Goal: Information Seeking & Learning: Learn about a topic

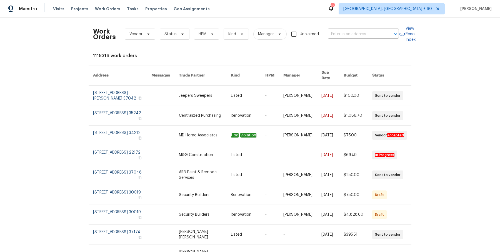
click at [374, 28] on div "Work Orders Vendor Status HPM Kind Manager Unclaimed ​" at bounding box center [246, 34] width 306 height 24
click at [374, 33] on input "text" at bounding box center [355, 34] width 56 height 9
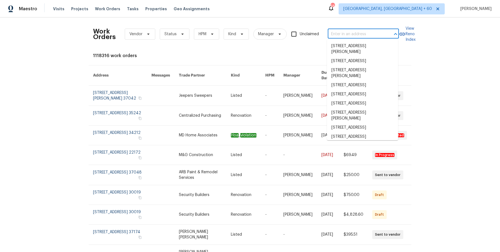
paste input "[STREET_ADDRESS][PERSON_NAME]"
type input "[STREET_ADDRESS][PERSON_NAME]"
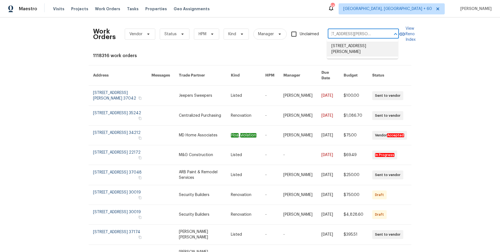
click at [366, 47] on li "[STREET_ADDRESS][PERSON_NAME]" at bounding box center [362, 49] width 71 height 15
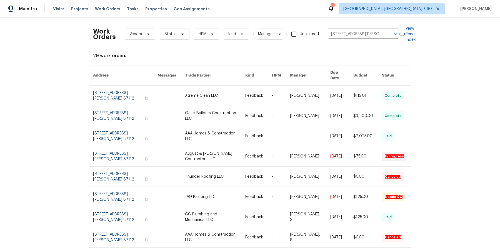
click at [253, 87] on link at bounding box center [258, 96] width 27 height 20
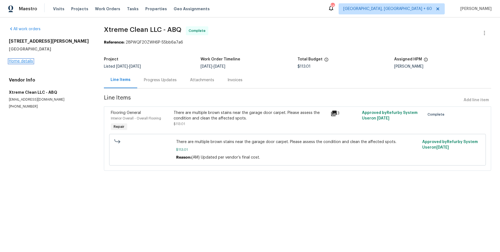
click at [28, 62] on link "Home details" at bounding box center [21, 61] width 24 height 4
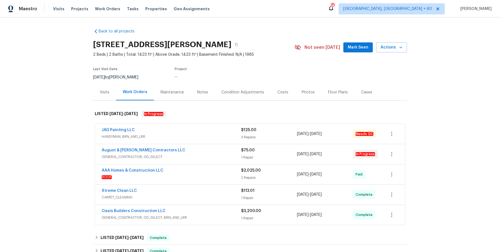
click at [200, 128] on div "JAG Painting LLC" at bounding box center [171, 130] width 139 height 7
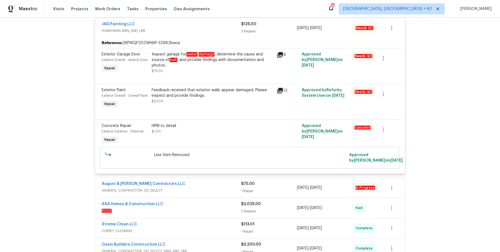
scroll to position [122, 0]
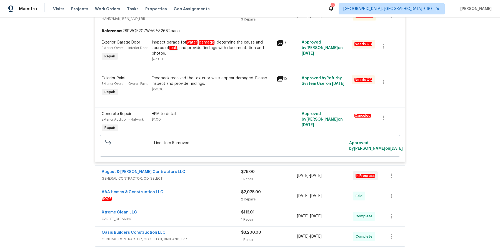
click at [196, 176] on div "August & [PERSON_NAME] Contractors LLC" at bounding box center [171, 172] width 139 height 7
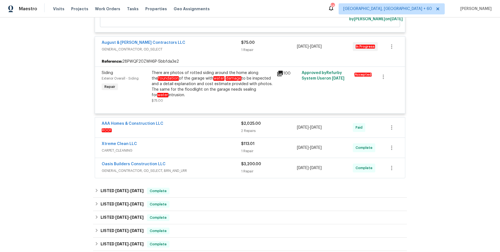
scroll to position [251, 0]
click at [208, 134] on span "ROOF" at bounding box center [171, 131] width 139 height 6
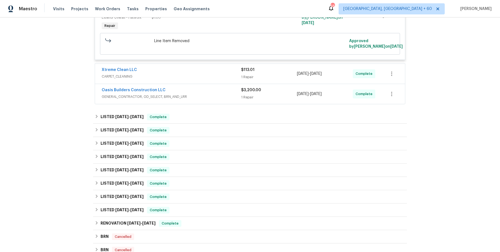
scroll to position [607, 0]
click at [218, 73] on span "CARPET_CLEANING" at bounding box center [171, 76] width 139 height 6
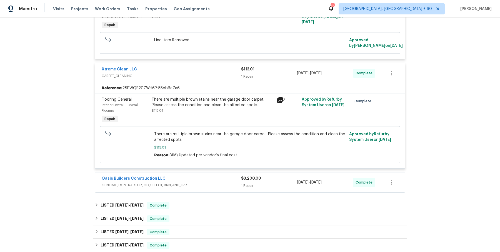
click at [196, 183] on span "GENERAL_CONTRACTOR, OD_SELECT, BRN_AND_LRR" at bounding box center [171, 186] width 139 height 6
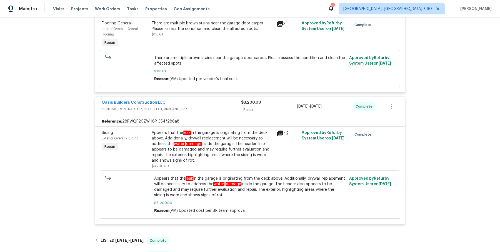
scroll to position [758, 0]
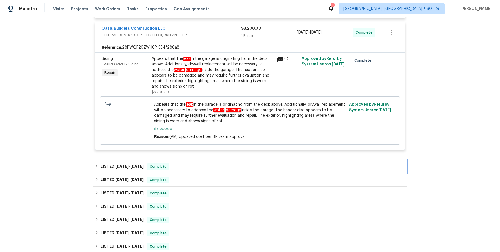
click at [201, 163] on div "LISTED [DATE] - [DATE] Complete" at bounding box center [250, 166] width 310 height 7
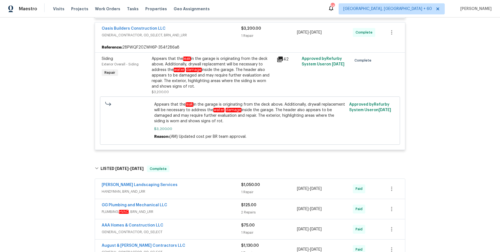
click at [195, 191] on span "HANDYMAN, BRN_AND_LRR" at bounding box center [171, 192] width 139 height 6
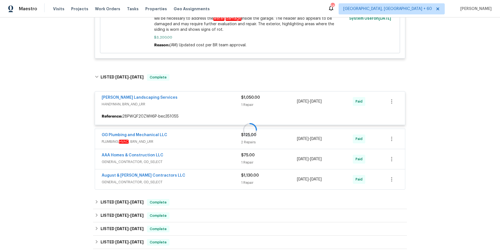
scroll to position [849, 0]
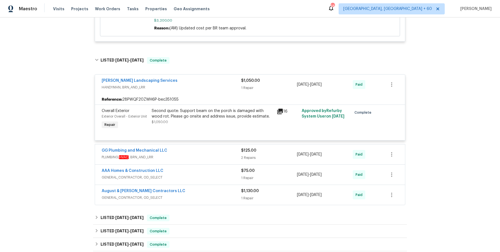
click at [196, 155] on span "PLUMBING, HVAC , BRN_AND_LRR" at bounding box center [171, 158] width 139 height 6
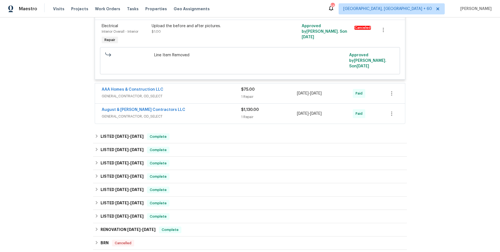
scroll to position [1130, 0]
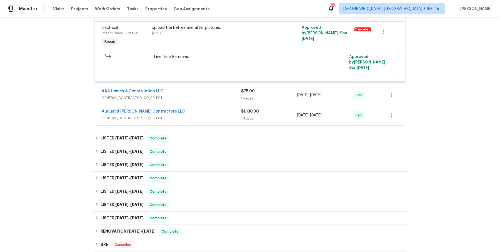
click at [201, 95] on span "GENERAL_CONTRACTOR, OD_SELECT" at bounding box center [171, 98] width 139 height 6
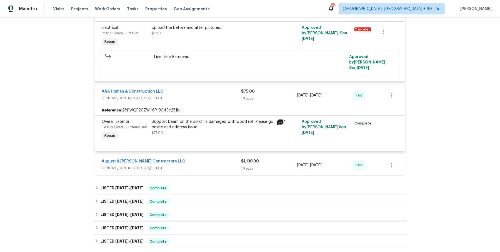
scroll to position [1132, 0]
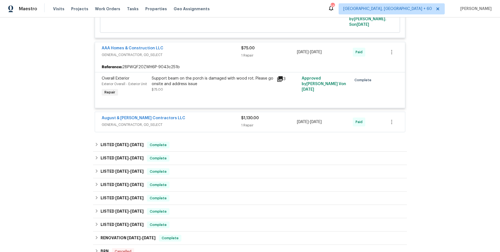
click at [213, 115] on div "August & Suttles Contractors LLC" at bounding box center [171, 118] width 139 height 7
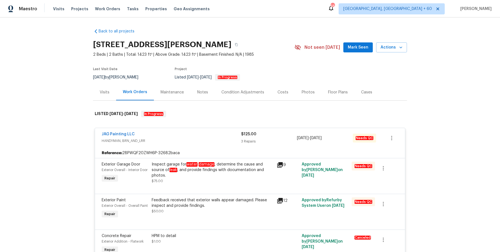
scroll to position [47, 0]
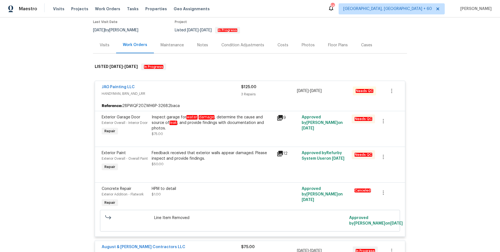
click at [234, 117] on div "Inspect garage for water damage , determine the cause and source of leak , and …" at bounding box center [213, 123] width 122 height 17
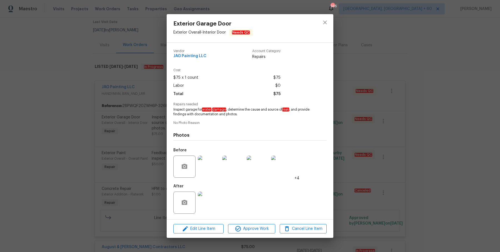
click at [370, 106] on div "Exterior Garage Door Exterior Overall - Interior Door Needs QC Vendor JAG Paint…" at bounding box center [250, 126] width 500 height 252
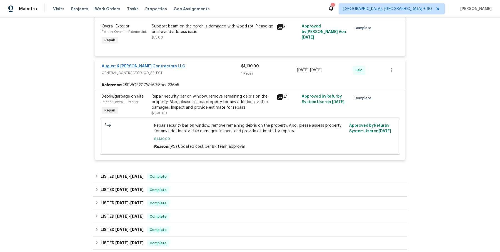
scroll to position [1263, 0]
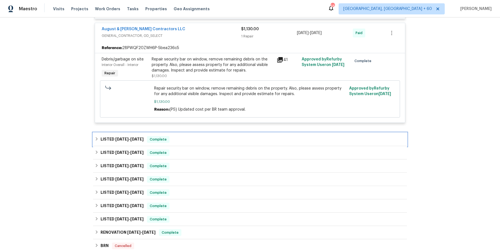
click at [193, 136] on div "LISTED 6/18/25 - 6/26/25 Complete" at bounding box center [250, 139] width 310 height 7
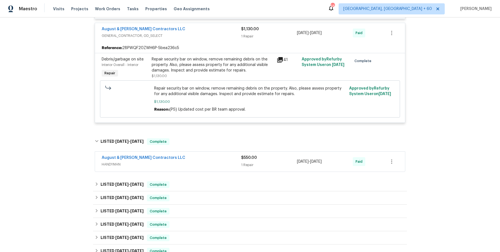
click at [188, 162] on span "HANDYMAN" at bounding box center [171, 165] width 139 height 6
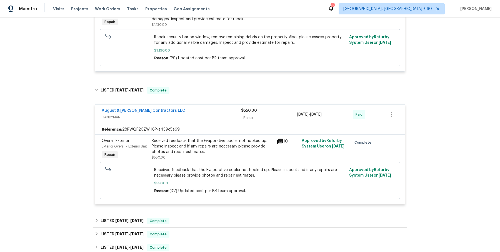
scroll to position [1341, 0]
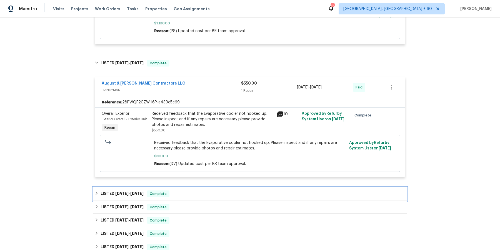
click at [186, 187] on div "LISTED 6/3/25 - 6/5/25 Complete" at bounding box center [250, 193] width 314 height 13
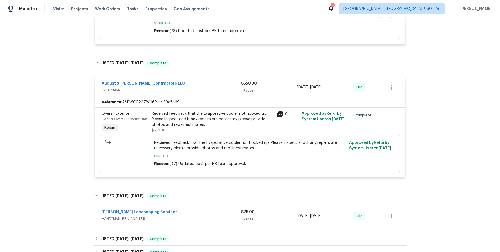
click at [183, 210] on div "Rodriguez Landscaping Services" at bounding box center [171, 213] width 139 height 7
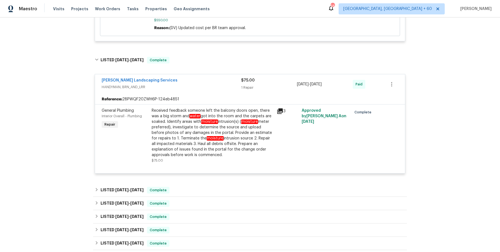
scroll to position [1478, 0]
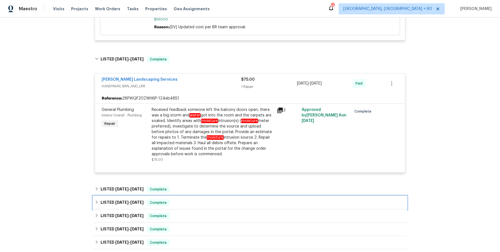
click at [193, 196] on div "LISTED 4/28/25 - 4/30/25 Complete" at bounding box center [250, 202] width 314 height 13
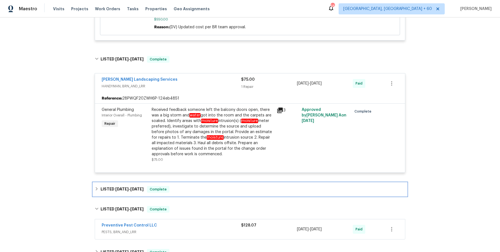
click at [193, 185] on div "LISTED 5/2/25 - 5/5/25 Complete" at bounding box center [250, 189] width 314 height 13
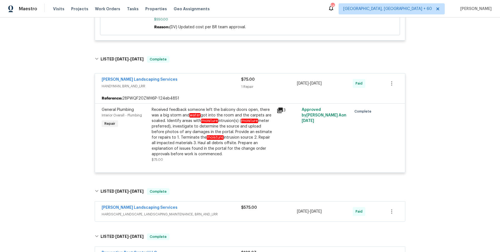
click at [195, 205] on div "Rodriguez Landscaping Services" at bounding box center [171, 208] width 139 height 7
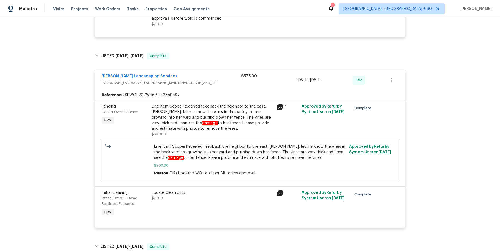
scroll to position [1664, 0]
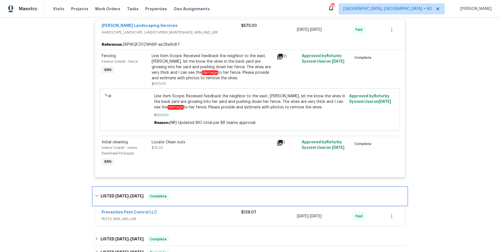
click at [195, 194] on div "LISTED 4/28/25 - 4/30/25 Complete" at bounding box center [250, 197] width 314 height 18
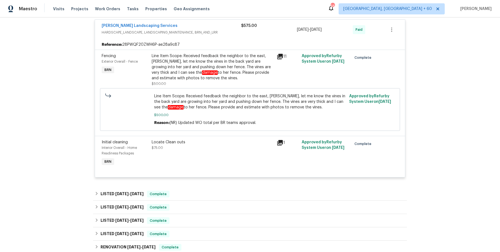
click at [196, 191] on div "LISTED 4/28/25 - 4/30/25 Complete" at bounding box center [250, 194] width 310 height 7
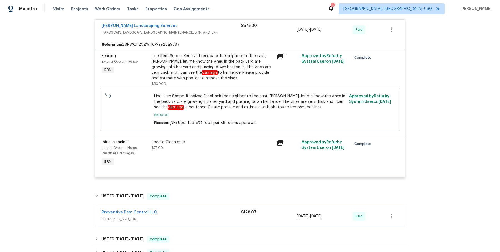
click at [190, 215] on div "Preventive Pest Control LLC PESTS, BRN_AND_LRR" at bounding box center [171, 216] width 139 height 13
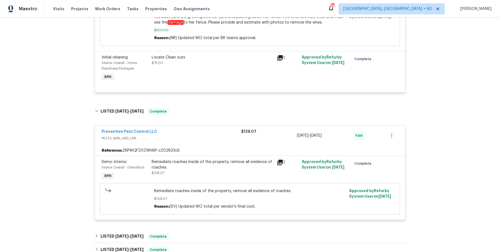
scroll to position [1804, 0]
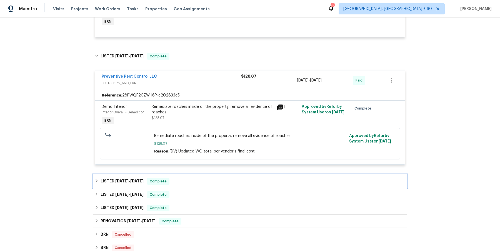
click at [193, 178] on div "LISTED 4/16/25 - 4/18/25 Complete" at bounding box center [250, 181] width 310 height 7
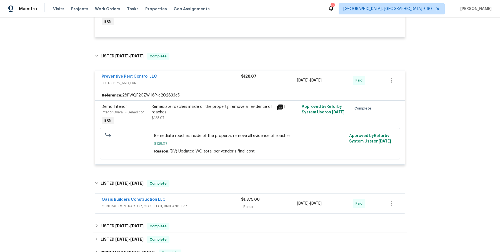
click at [188, 197] on div "Oasis Builders Construction LLC" at bounding box center [171, 200] width 139 height 7
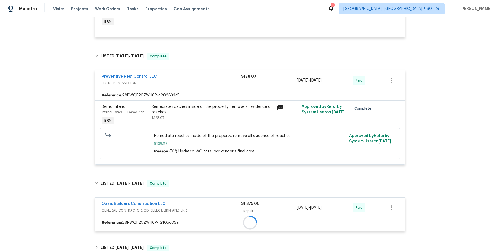
click at [188, 201] on div "Oasis Builders Construction LLC" at bounding box center [171, 204] width 139 height 7
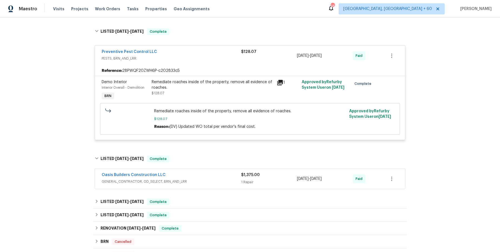
scroll to position [1833, 0]
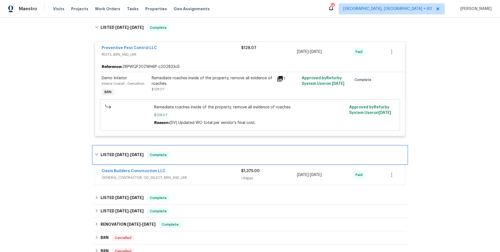
click at [193, 154] on div "LISTED 4/16/25 - 4/18/25 Complete" at bounding box center [250, 155] width 314 height 18
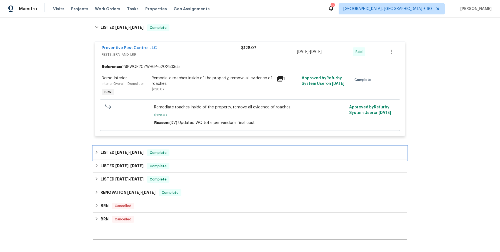
click at [197, 150] on div "LISTED 4/16/25 - 4/18/25 Complete" at bounding box center [250, 152] width 314 height 13
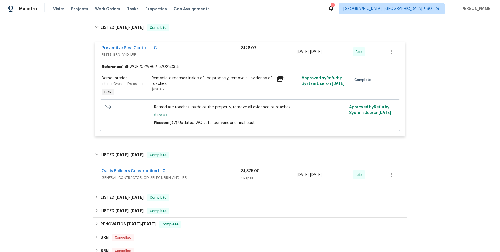
click at [197, 168] on div "Oasis Builders Construction LLC" at bounding box center [171, 171] width 139 height 7
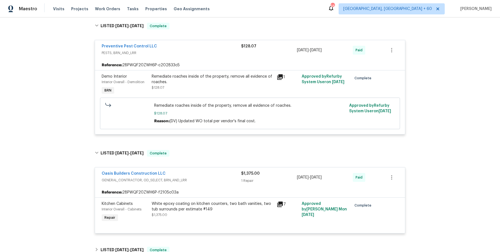
scroll to position [1969, 0]
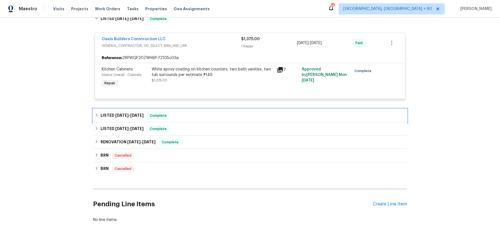
click at [197, 112] on div "LISTED 3/11/25 - 3/27/25 Complete" at bounding box center [250, 115] width 310 height 7
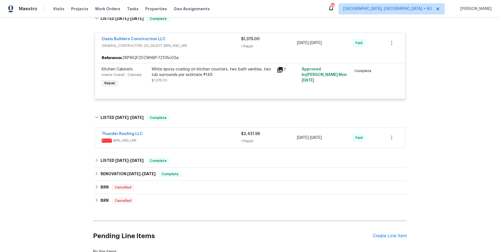
click at [192, 131] on div "Thunder Roofing LLC" at bounding box center [171, 134] width 139 height 7
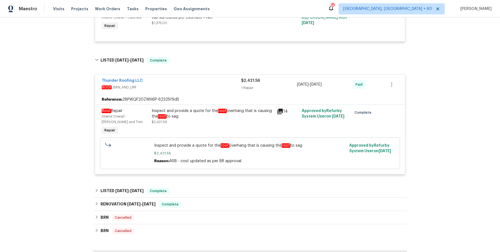
scroll to position [2030, 0]
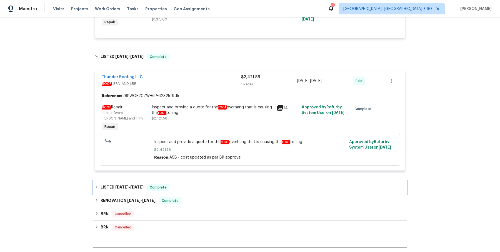
click at [190, 184] on div "LISTED 11/8/24 - 11/11/24 Complete" at bounding box center [250, 187] width 310 height 7
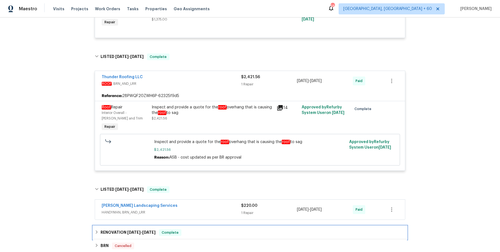
click at [188, 230] on div "RENOVATION 10/23/24 - 11/12/24 Complete" at bounding box center [250, 233] width 310 height 7
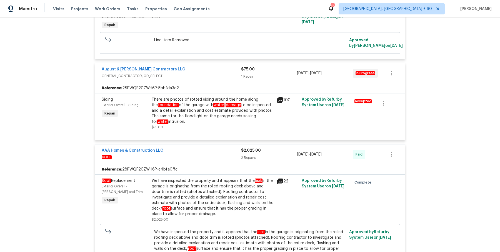
scroll to position [0, 0]
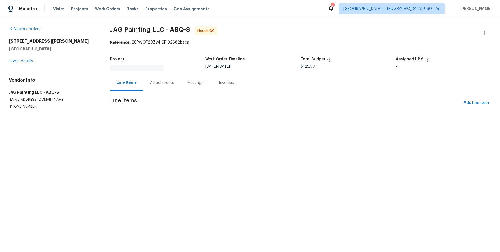
click at [167, 81] on section "JAG Painting LLC - ABQ-S Needs QC Reference: 28PWQF20ZWH6P-32682baca Project Wo…" at bounding box center [300, 74] width 381 height 96
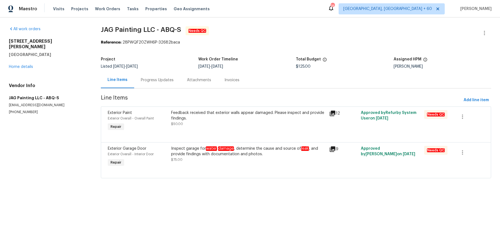
click at [160, 84] on div "Progress Updates" at bounding box center [157, 80] width 46 height 16
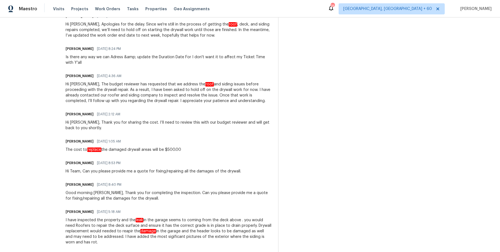
scroll to position [330, 0]
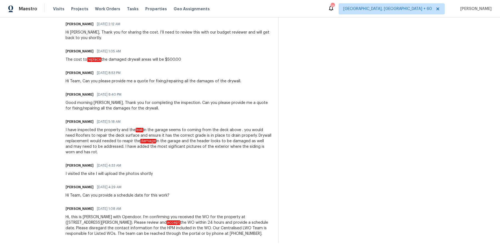
drag, startPoint x: 64, startPoint y: 105, endPoint x: 247, endPoint y: 236, distance: 224.6
copy div "Anthony Mascarenhas 09/09/2025 9:58 PM Hi Team, I just received confirmation fr…"
click at [185, 71] on div "Anthony Mascarenhas 08/14/2025 8:53 PM" at bounding box center [152, 73] width 175 height 8
click at [97, 4] on div "Visits Projects Work Orders Tasks Properties Geo Assignments" at bounding box center [134, 8] width 163 height 11
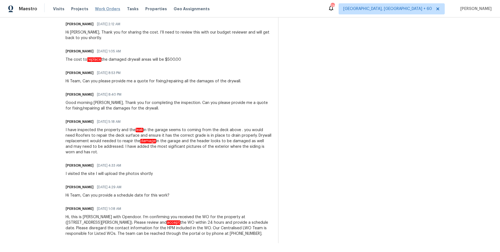
click at [97, 8] on span "Work Orders" at bounding box center [107, 9] width 25 height 6
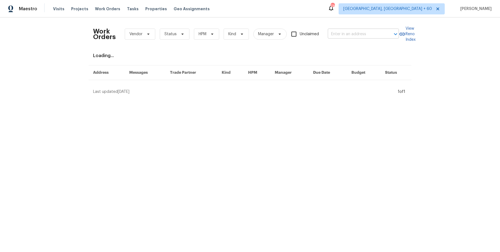
click at [347, 36] on input "text" at bounding box center [355, 34] width 56 height 9
paste input "14339 Pelican Marsh Dr Cypress, TX 77429"
type input "14339 Pelican Marsh Dr Cypress, TX 77429"
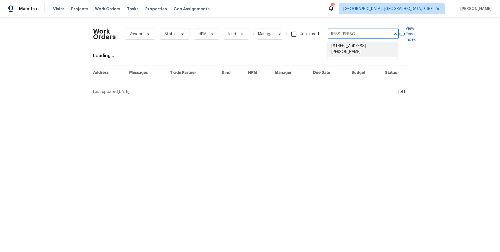
click at [344, 44] on li "14339 Pelican Marsh Dr, Cypress, TX 77429" at bounding box center [362, 49] width 71 height 15
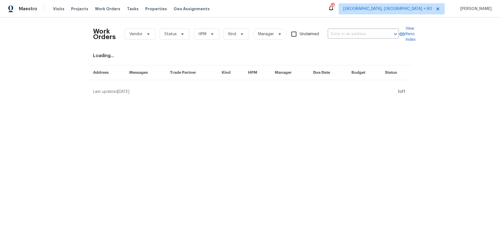
type input "14339 Pelican Marsh Dr, Cypress, TX 77429"
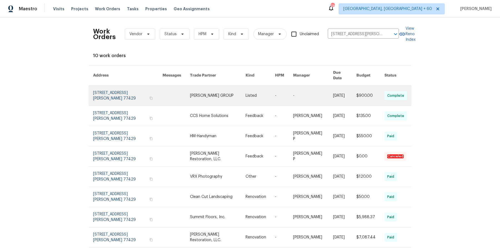
click at [273, 95] on link at bounding box center [259, 96] width 29 height 20
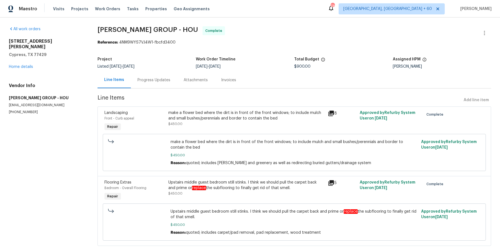
click at [26, 65] on div "All work orders 14339 Pelican Marsh Dr Cypress, TX 77429 Home details Vendor In…" at bounding box center [46, 70] width 75 height 88
click at [26, 63] on div "14339 Pelican Marsh Dr Cypress, TX 77429 Home details" at bounding box center [46, 54] width 75 height 31
click at [28, 65] on link "Home details" at bounding box center [21, 67] width 24 height 4
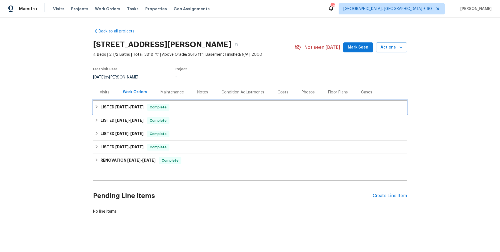
click at [215, 109] on div "LISTED 9/4/25 - 9/6/25 Complete" at bounding box center [250, 107] width 310 height 7
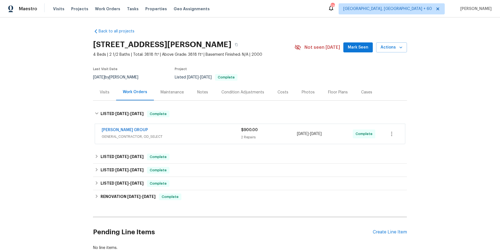
click at [206, 132] on div "BARAKEL VENZ GROUP" at bounding box center [171, 130] width 139 height 7
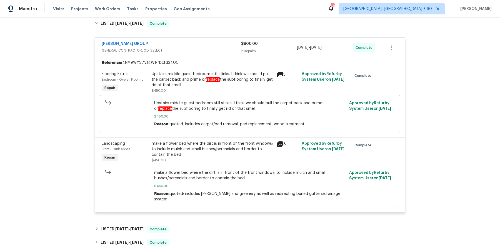
scroll to position [148, 0]
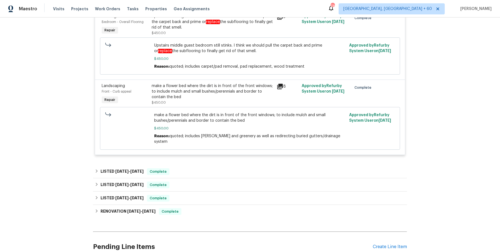
click at [195, 156] on div "Back to all projects 14339 Pelican Marsh Dr, Cypress, TX 77429 4 Beds | 2 1/2 B…" at bounding box center [250, 73] width 314 height 394
click at [193, 168] on div "LISTED 8/28/25 - 9/3/25 Complete" at bounding box center [250, 171] width 310 height 7
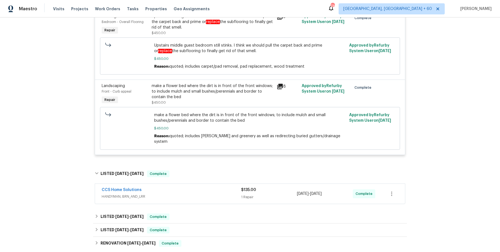
click at [197, 194] on span "HANDYMAN, BRN_AND_LRR" at bounding box center [171, 197] width 139 height 6
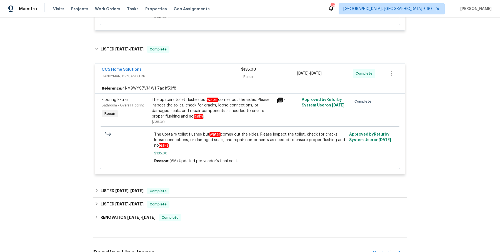
scroll to position [273, 0]
click at [206, 175] on div "Back to all projects 14339 Pelican Marsh Dr, Cypress, TX 77429 4 Beds | 2 1/2 B…" at bounding box center [250, 13] width 314 height 525
click at [206, 177] on div "Back to all projects 14339 Pelican Marsh Dr, Cypress, TX 77429 4 Beds | 2 1/2 B…" at bounding box center [250, 13] width 314 height 525
click at [205, 187] on div "LISTED 5/1/25 - 5/6/25 Complete" at bounding box center [250, 190] width 310 height 7
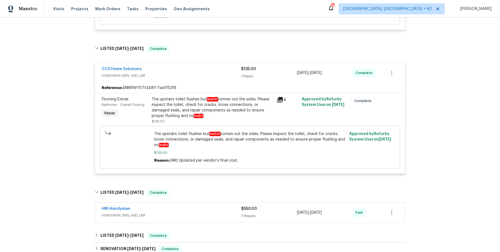
click at [200, 213] on span "HANDYMAN, BRN_AND_LRR" at bounding box center [171, 216] width 139 height 6
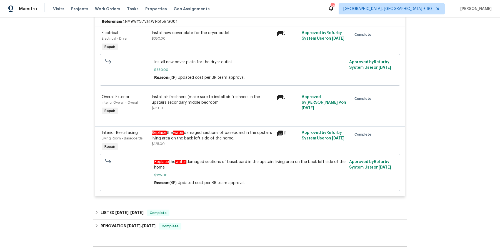
scroll to position [543, 0]
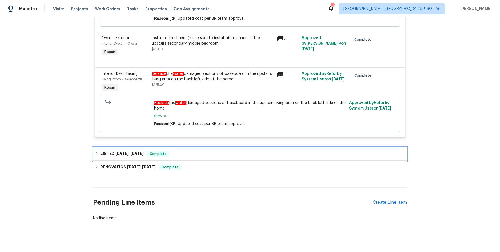
click at [169, 153] on div "LISTED 4/15/25 - 4/16/25 Complete" at bounding box center [250, 153] width 314 height 13
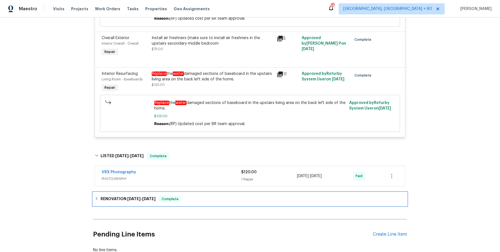
click at [162, 196] on div "RENOVATION 3/31/25 - 4/10/25 Complete" at bounding box center [250, 199] width 310 height 7
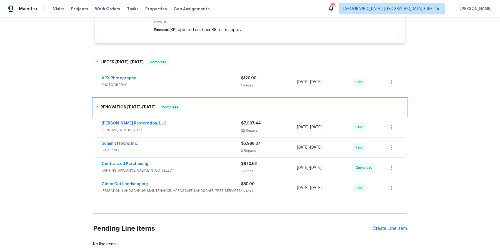
scroll to position [635, 0]
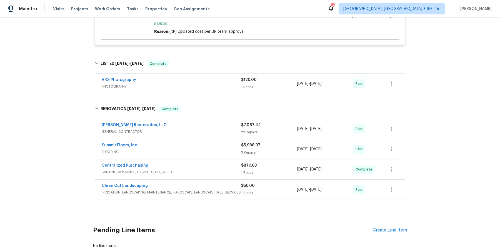
click at [189, 84] on span "PHOTOGRAPHY" at bounding box center [171, 87] width 139 height 6
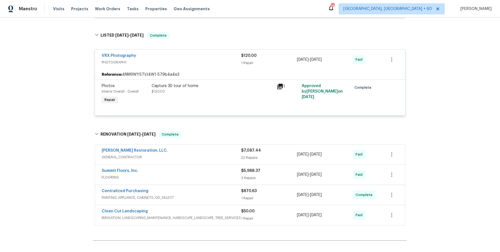
scroll to position [0, 0]
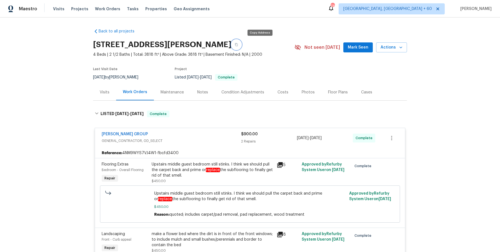
click at [241, 49] on button "button" at bounding box center [236, 45] width 10 height 10
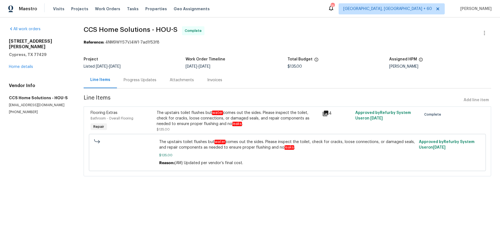
click at [149, 85] on div "Progress Updates" at bounding box center [140, 80] width 46 height 16
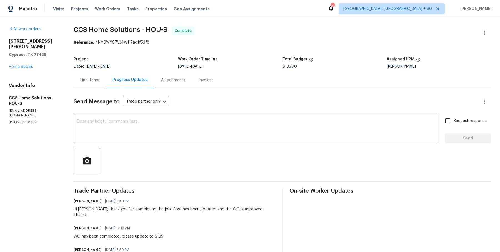
click at [158, 80] on div "Attachments" at bounding box center [172, 80] width 37 height 16
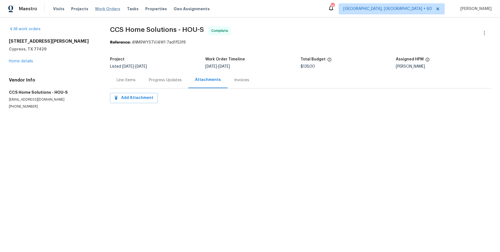
click at [108, 9] on span "Work Orders" at bounding box center [107, 9] width 25 height 6
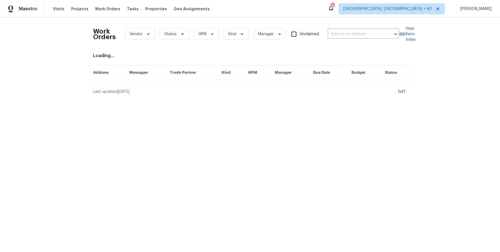
click at [377, 22] on div "Work Orders Vendor Status HPM Kind Manager Unclaimed ​ View Reno Index Loading.…" at bounding box center [250, 58] width 500 height 82
click at [369, 36] on input "text" at bounding box center [355, 34] width 56 height 9
paste input "[STREET_ADDRESS]"
type input "[STREET_ADDRESS]"
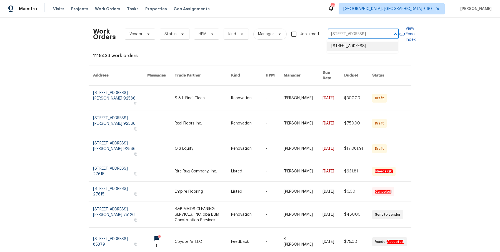
click at [368, 45] on li "[STREET_ADDRESS]" at bounding box center [362, 46] width 71 height 9
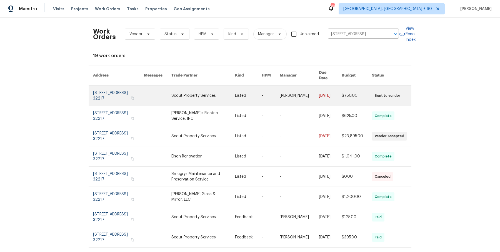
click at [301, 89] on link at bounding box center [298, 96] width 39 height 20
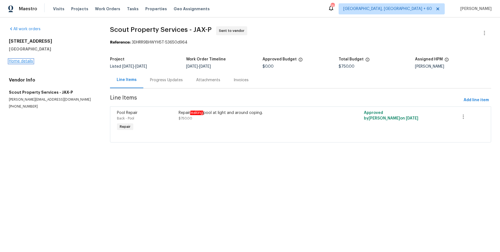
click at [29, 60] on link "Home details" at bounding box center [21, 61] width 24 height 4
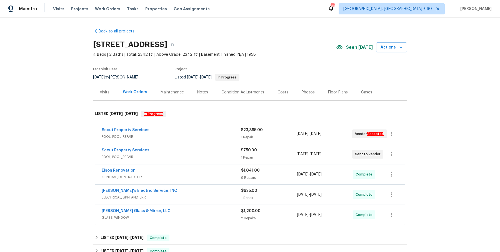
click at [186, 131] on div "Scout Property Services" at bounding box center [171, 130] width 139 height 7
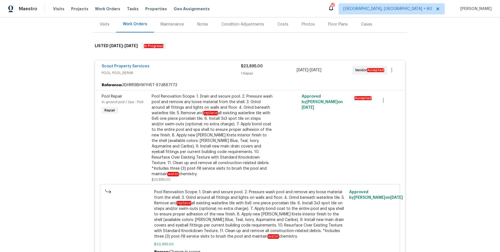
scroll to position [274, 0]
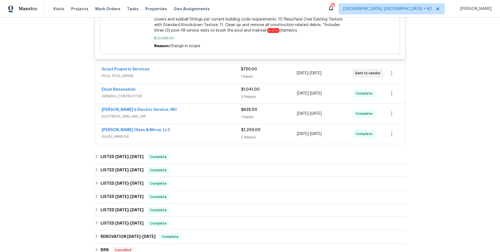
click at [224, 73] on span "POOL, POOL_REPAIR" at bounding box center [171, 76] width 139 height 6
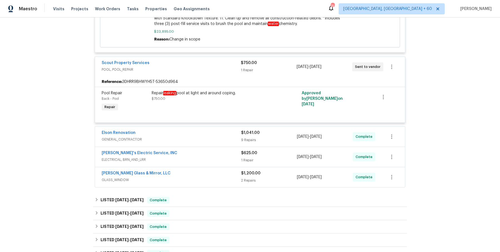
click at [213, 137] on span "GENERAL_CONTRACTOR" at bounding box center [171, 140] width 139 height 6
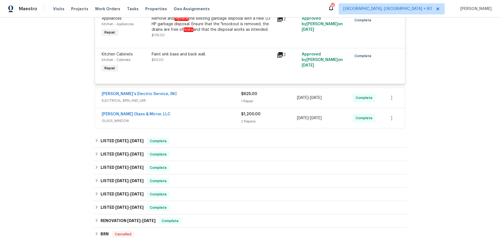
scroll to position [681, 0]
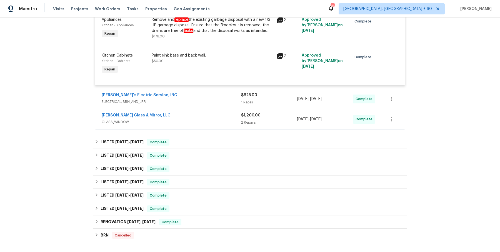
click at [214, 94] on div "[PERSON_NAME]'s Electric Service, INC" at bounding box center [171, 95] width 139 height 7
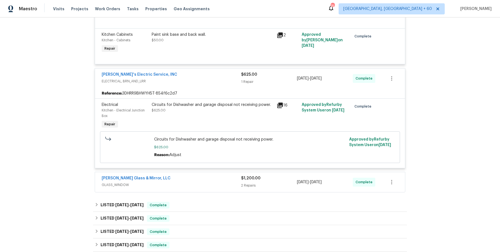
click at [204, 188] on div "[PERSON_NAME] Glass & Mirror, LLC GLASS_WINDOW" at bounding box center [171, 182] width 139 height 13
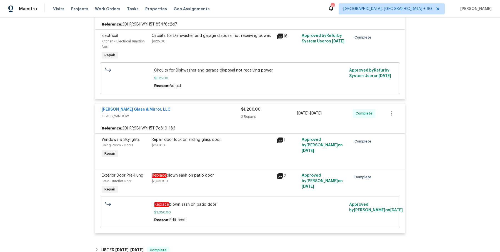
scroll to position [953, 0]
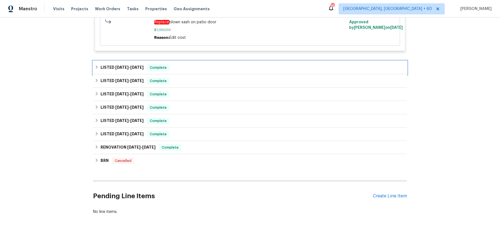
click at [201, 65] on div "LISTED [DATE] - [DATE] Complete" at bounding box center [250, 67] width 310 height 7
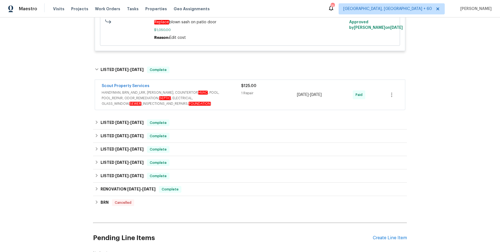
click at [195, 105] on span "HANDYMAN, BRN_AND_LRR, [PERSON_NAME], COUNTERTOP, HVAC , POOL, POOL_REPAIR, ODO…" at bounding box center [171, 98] width 139 height 17
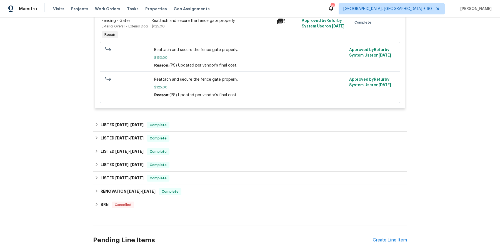
scroll to position [1113, 0]
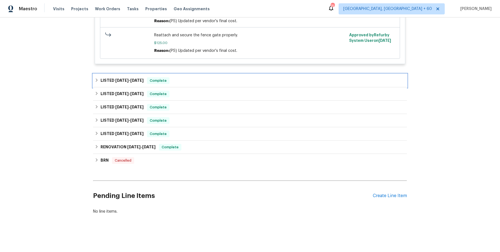
click at [210, 77] on div "LISTED [DATE] - [DATE] Complete" at bounding box center [250, 80] width 314 height 13
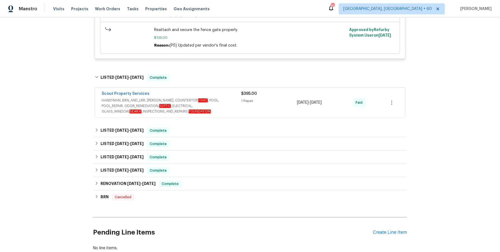
click at [192, 114] on span "HANDYMAN, BRN_AND_LRR, [PERSON_NAME], COUNTERTOP, HVAC , POOL, POOL_REPAIR, ODO…" at bounding box center [171, 106] width 139 height 17
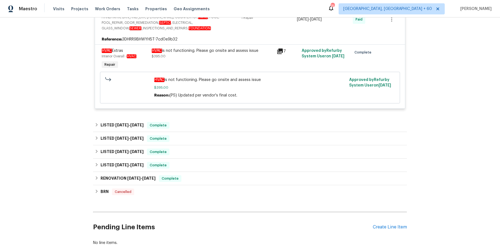
scroll to position [1201, 0]
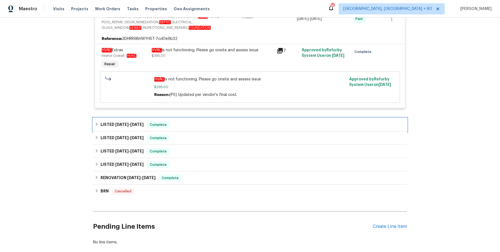
click at [187, 128] on div "LISTED [DATE] - [DATE] Complete" at bounding box center [250, 125] width 310 height 7
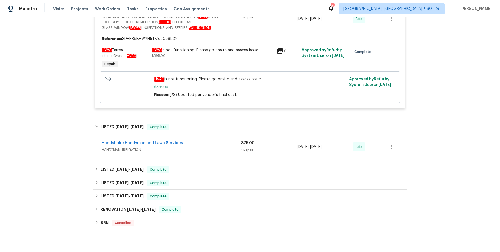
click at [182, 157] on div "Handshake Handyman and Lawn Services HANDYMAN, IRRIGATION $75.00 1 Repair [DATE…" at bounding box center [250, 147] width 310 height 20
click at [193, 153] on span "HANDYMAN, IRRIGATION" at bounding box center [171, 150] width 139 height 6
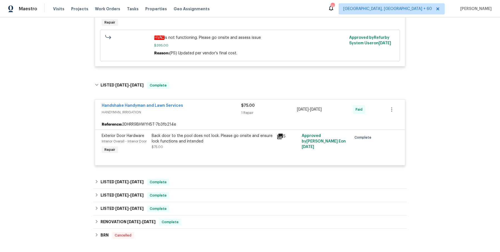
scroll to position [1243, 0]
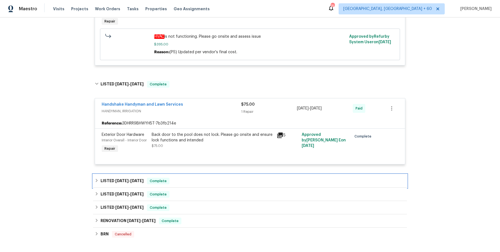
click at [187, 183] on div "LISTED [DATE] - [DATE] Complete" at bounding box center [250, 181] width 310 height 7
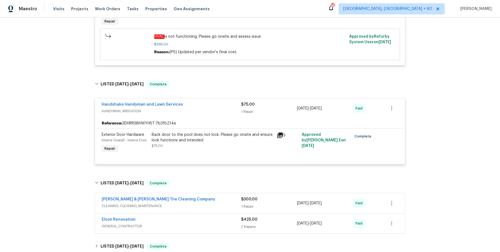
click at [188, 213] on div "[PERSON_NAME] & [PERSON_NAME] The Cleaning Company CLEANING, CLEANING_MAINTENAN…" at bounding box center [250, 203] width 310 height 20
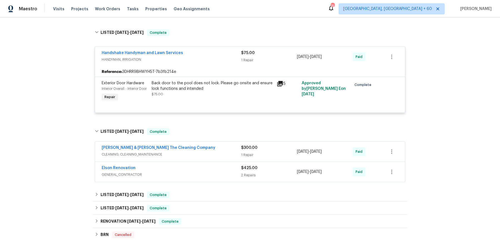
scroll to position [1300, 0]
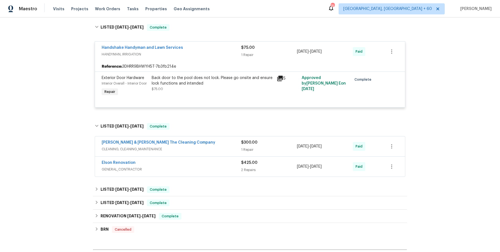
click at [219, 157] on div "[PERSON_NAME] & [PERSON_NAME] The Cleaning Company CLEANING, CLEANING_MAINTENAN…" at bounding box center [250, 147] width 310 height 20
click at [219, 152] on span "CLEANING, CLEANING_MAINTENANCE" at bounding box center [171, 150] width 139 height 6
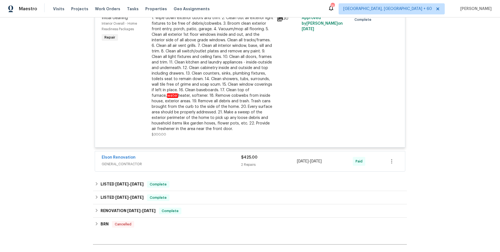
scroll to position [1527, 0]
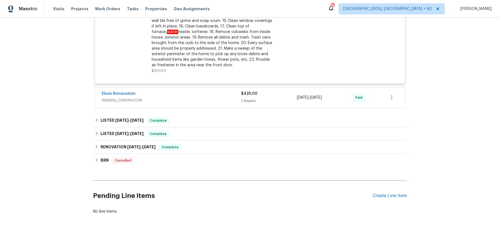
click at [215, 95] on div "Elson Renovation" at bounding box center [171, 94] width 139 height 7
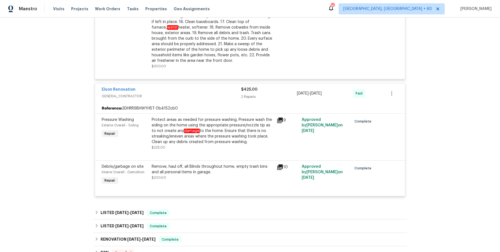
scroll to position [1624, 0]
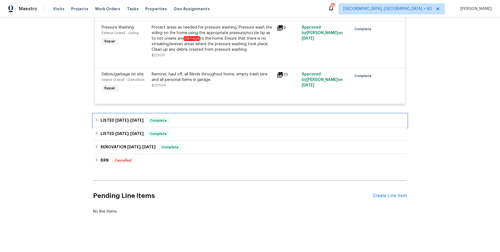
click at [207, 117] on div "LISTED [DATE] - [DATE] Complete" at bounding box center [250, 120] width 310 height 7
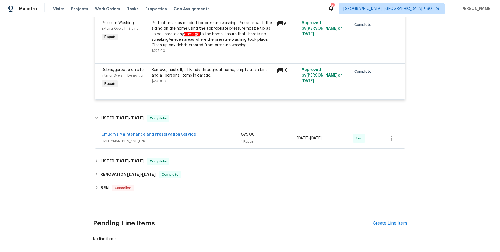
click at [198, 144] on span "HANDYMAN, BRN_AND_LRR" at bounding box center [171, 141] width 139 height 6
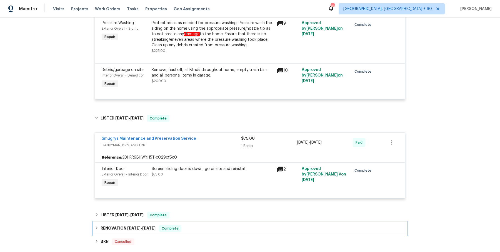
click at [193, 232] on div "RENOVATION [DATE] - [DATE] Complete" at bounding box center [250, 228] width 310 height 7
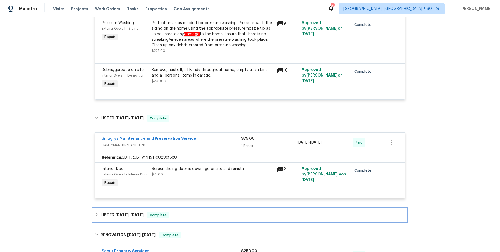
click at [197, 219] on div "LISTED [DATE] - [DATE] Complete" at bounding box center [250, 215] width 310 height 7
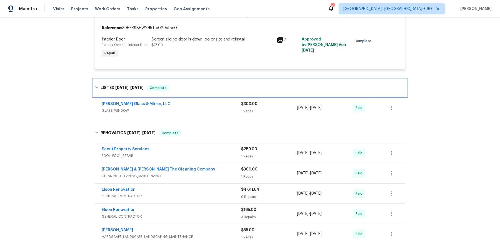
scroll to position [1859, 0]
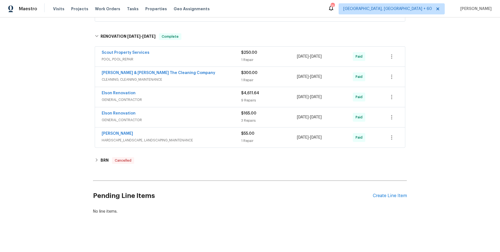
click at [211, 65] on div "Scout Property Services POOL, POOL_REPAIR $250.00 1 Repair [DATE] - [DATE] Paid" at bounding box center [250, 57] width 310 height 20
click at [216, 57] on div "Scout Property Services" at bounding box center [171, 53] width 139 height 7
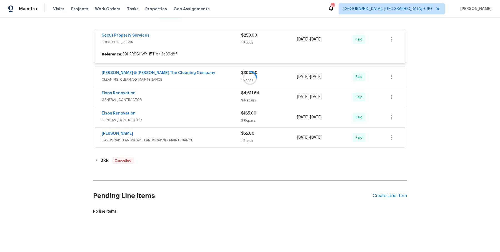
scroll to position [1879, 0]
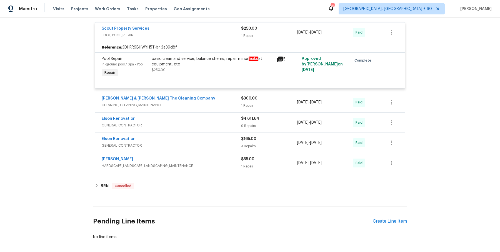
click at [213, 102] on div "[PERSON_NAME] & [PERSON_NAME] The Cleaning Company" at bounding box center [171, 99] width 139 height 7
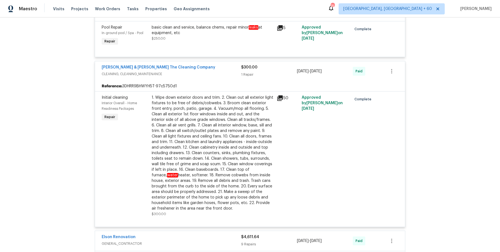
scroll to position [2063, 0]
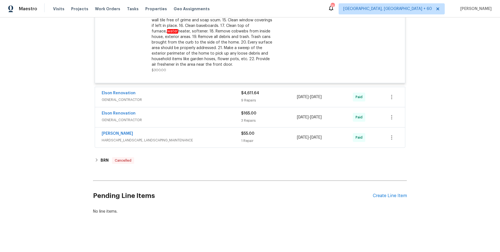
click at [214, 104] on div "Elson Renovation GENERAL_CONTRACTOR" at bounding box center [171, 96] width 139 height 13
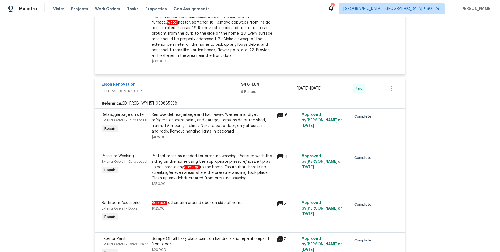
scroll to position [2494, 0]
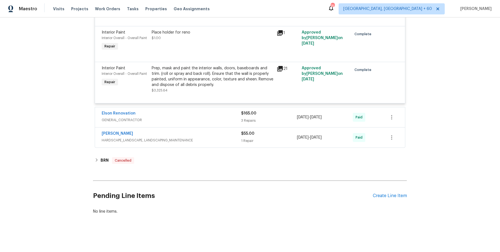
click at [211, 118] on span "GENERAL_CONTRACTOR" at bounding box center [171, 120] width 139 height 6
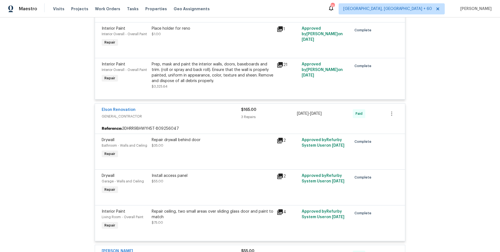
scroll to position [2616, 0]
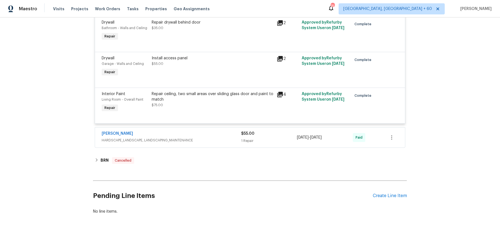
click at [208, 142] on span "HARDSCAPE_LANDSCAPE, LANDSCAPING_MAINTENANCE" at bounding box center [171, 141] width 139 height 6
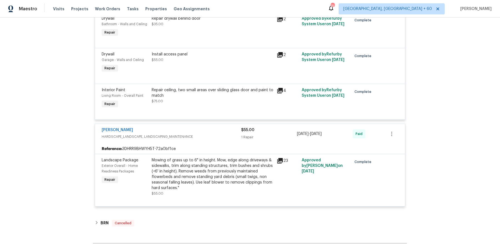
scroll to position [2683, 0]
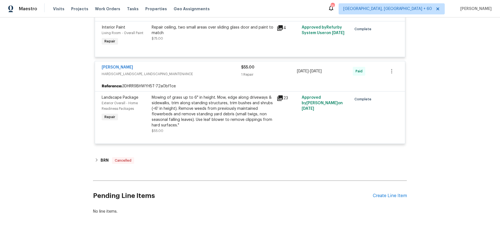
click at [181, 160] on div "BRN Cancelled" at bounding box center [250, 160] width 310 height 7
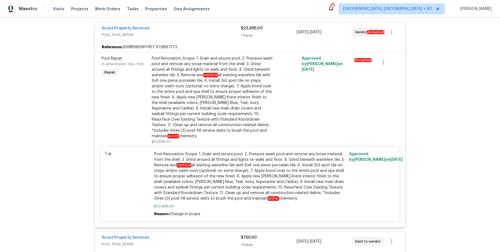
scroll to position [0, 0]
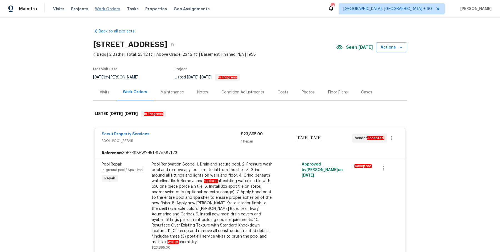
click at [108, 9] on span "Work Orders" at bounding box center [107, 9] width 25 height 6
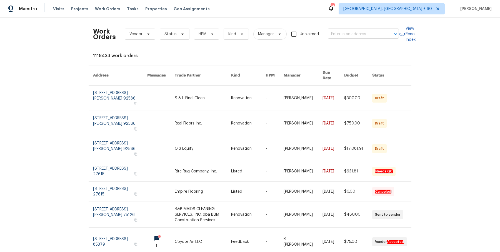
click at [361, 35] on input "text" at bounding box center [355, 34] width 56 height 9
paste input "[STREET_ADDRESS]"
type input "[STREET_ADDRESS]"
click at [355, 48] on li "[STREET_ADDRESS]" at bounding box center [362, 46] width 71 height 9
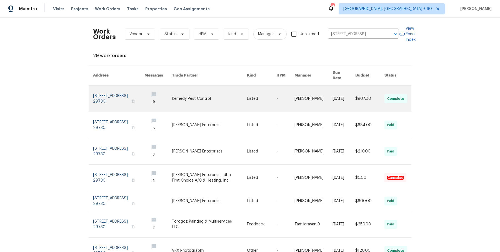
click at [306, 97] on link at bounding box center [313, 99] width 38 height 26
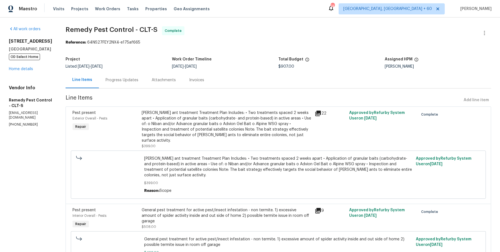
click at [26, 66] on div "[STREET_ADDRESS] OD Select Home Home details" at bounding box center [30, 55] width 43 height 33
click at [26, 67] on link "Home details" at bounding box center [21, 69] width 24 height 4
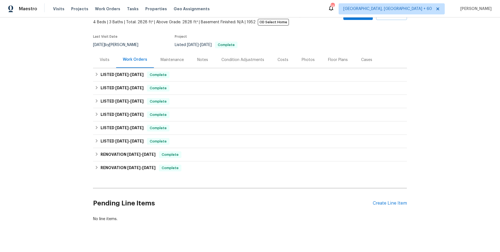
scroll to position [34, 0]
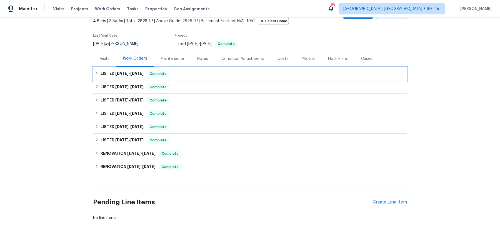
click at [205, 74] on div "LISTED [DATE] - [DATE] Complete" at bounding box center [250, 73] width 310 height 7
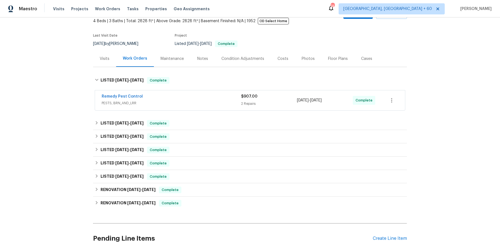
click at [207, 100] on span "PESTS, BRN_AND_LRR" at bounding box center [171, 103] width 139 height 6
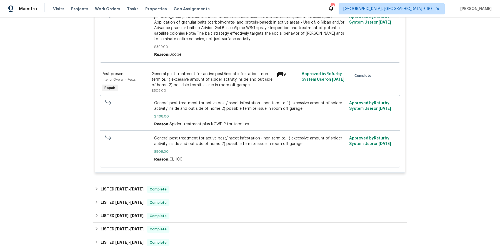
scroll to position [212, 0]
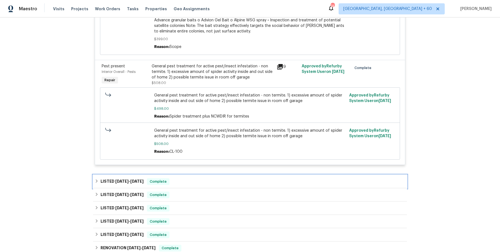
click at [193, 178] on div "LISTED [DATE] - [DATE] Complete" at bounding box center [250, 181] width 314 height 13
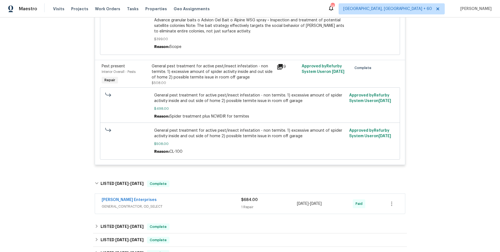
click at [190, 205] on span "GENERAL_CONTRACTOR, OD_SELECT" at bounding box center [171, 207] width 139 height 6
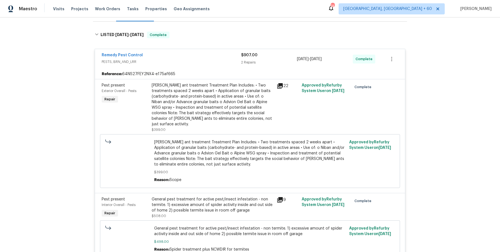
scroll to position [79, 0]
click at [225, 107] on div "[PERSON_NAME] ant treatment Treatment Plan Includes: • Two treatments spaced 2 …" at bounding box center [213, 104] width 122 height 44
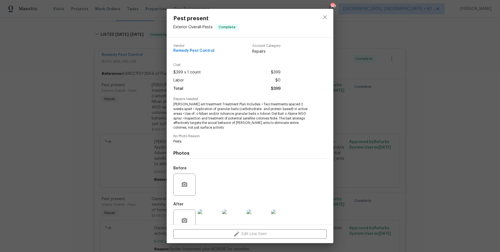
click at [138, 154] on div "Pest present Exterior Overall - Pests Complete Vendor Remedy Pest Control Accou…" at bounding box center [250, 126] width 500 height 252
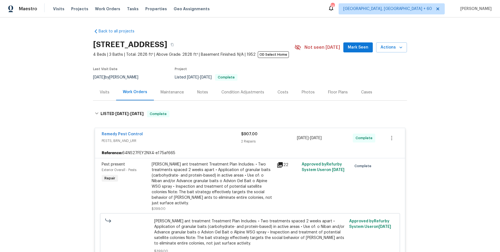
scroll to position [438, 0]
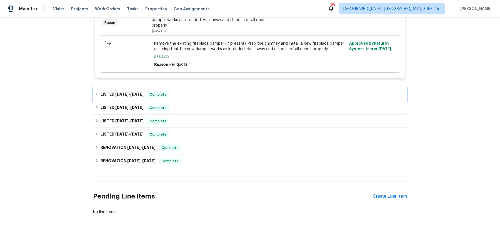
click at [212, 93] on div "LISTED [DATE] - [DATE] Complete" at bounding box center [250, 94] width 310 height 7
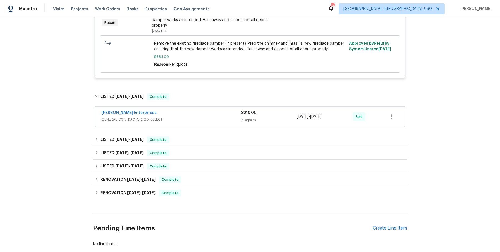
click at [206, 123] on div "[PERSON_NAME] Enterprises GENERAL_CONTRACTOR, OD_SELECT $210.00 2 Repairs [DATE…" at bounding box center [250, 117] width 310 height 20
click at [207, 120] on span "GENERAL_CONTRACTOR, OD_SELECT" at bounding box center [171, 120] width 139 height 6
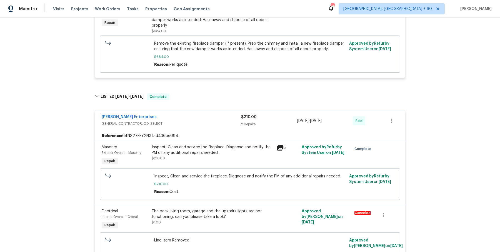
scroll to position [606, 0]
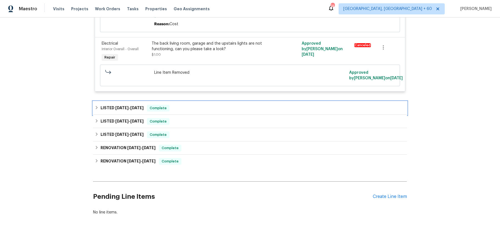
click at [205, 110] on div "LISTED [DATE] - [DATE] Complete" at bounding box center [250, 108] width 310 height 7
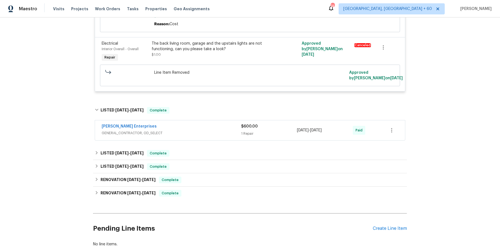
click at [194, 127] on div "[PERSON_NAME] Enterprises" at bounding box center [171, 127] width 139 height 7
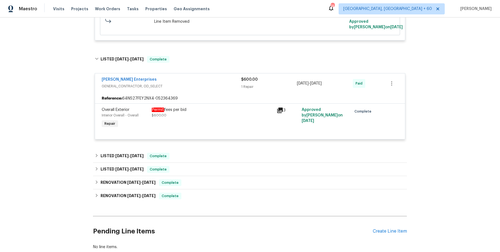
scroll to position [691, 0]
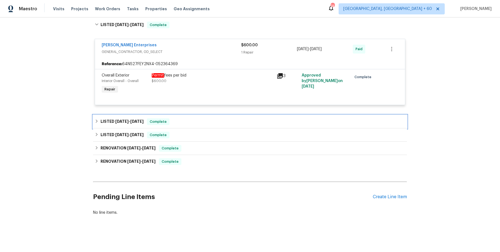
click at [200, 120] on div "LISTED [DATE] - [DATE] Complete" at bounding box center [250, 121] width 310 height 7
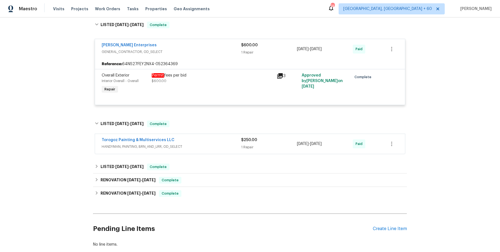
click at [195, 142] on div "Torogoz Painting & Multiservices LLC" at bounding box center [171, 140] width 139 height 7
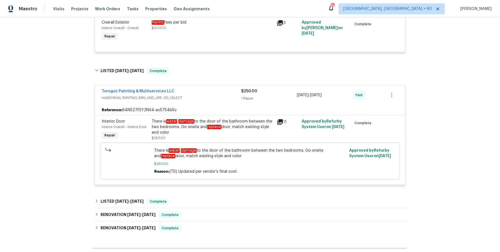
scroll to position [811, 0]
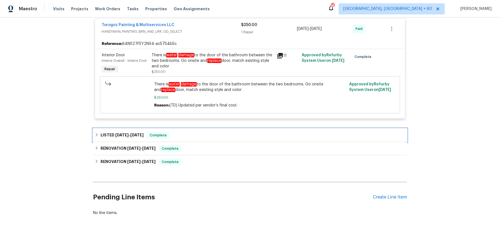
click at [193, 132] on div "LISTED [DATE] - [DATE] Complete" at bounding box center [250, 135] width 310 height 7
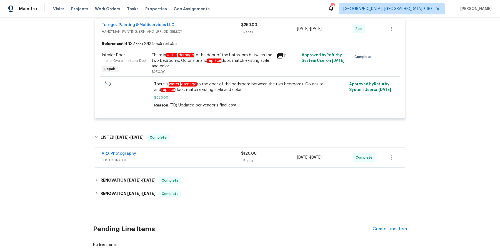
click at [210, 158] on span "PHOTOGRAPHY" at bounding box center [171, 161] width 139 height 6
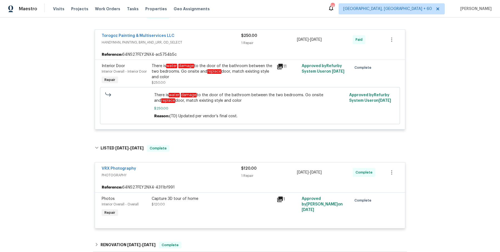
scroll to position [896, 0]
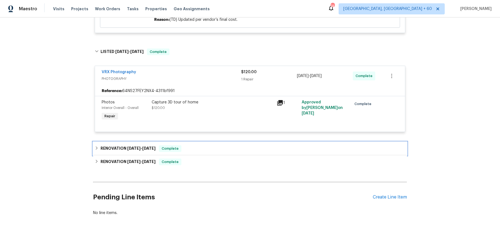
click at [204, 150] on div "RENOVATION [DATE] - [DATE] Complete" at bounding box center [250, 148] width 310 height 7
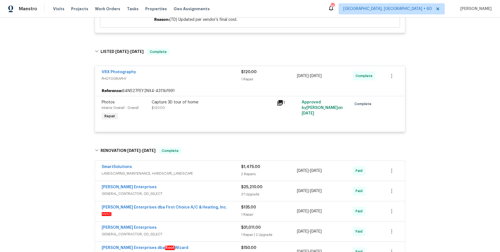
click at [210, 173] on span "LANDSCAPING_MAINTENANCE, HARDSCAPE_LANDSCAPE" at bounding box center [171, 174] width 139 height 6
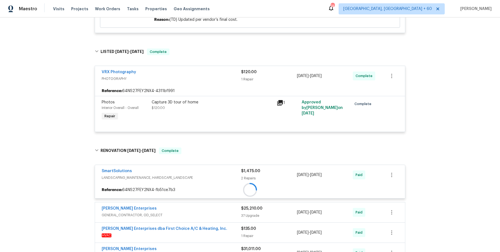
scroll to position [1190, 0]
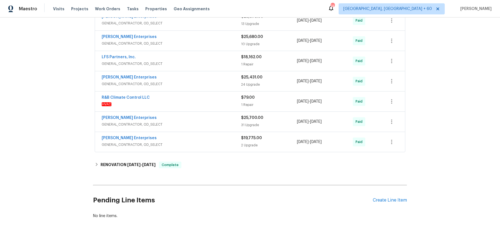
click at [207, 162] on div "RENOVATION [DATE] - [DATE] Complete" at bounding box center [250, 165] width 310 height 7
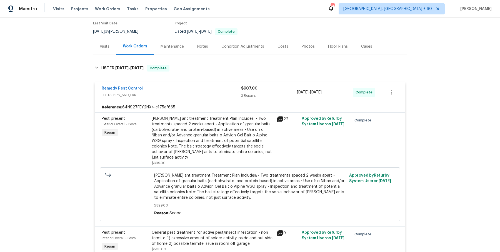
scroll to position [49, 0]
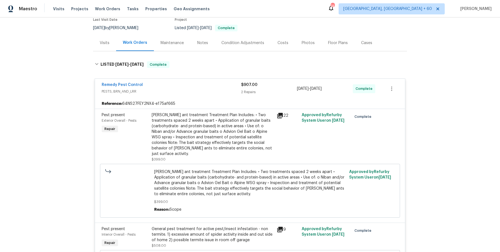
click at [210, 136] on div "[PERSON_NAME] ant treatment Treatment Plan Includes: • Two treatments spaced 2 …" at bounding box center [213, 134] width 122 height 44
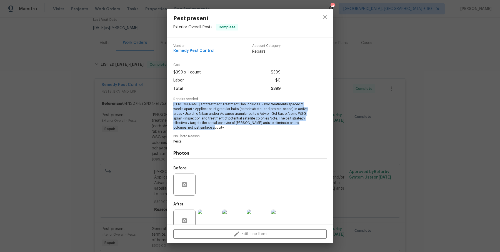
drag, startPoint x: 172, startPoint y: 102, endPoint x: 235, endPoint y: 131, distance: 69.4
click at [235, 131] on div "Vendor Remedy Pest Control Account Category Repairs Cost $399 x 1 count $399 La…" at bounding box center [250, 130] width 167 height 187
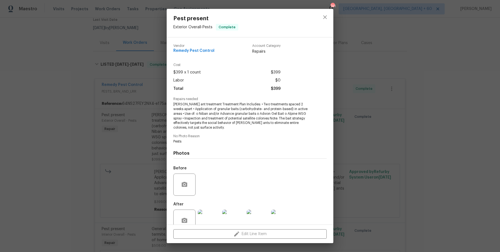
click at [191, 126] on span "[PERSON_NAME] ant treatment Treatment Plan Includes: • Two treatments spaced 2 …" at bounding box center [242, 116] width 138 height 28
click at [137, 140] on div "Pest present Exterior Overall - Pests Complete Vendor Remedy Pest Control Accou…" at bounding box center [250, 126] width 500 height 252
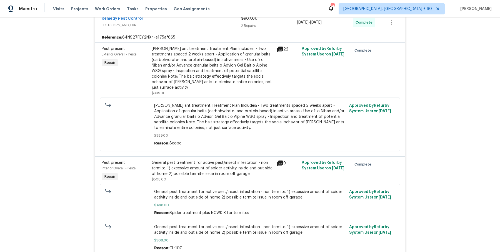
scroll to position [103, 0]
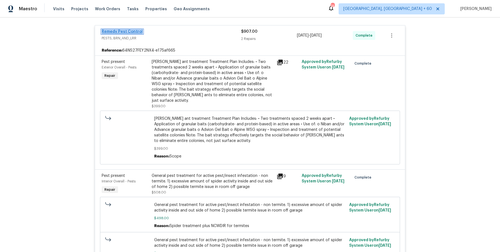
click at [113, 32] on link "Remedy Pest Control" at bounding box center [122, 32] width 41 height 4
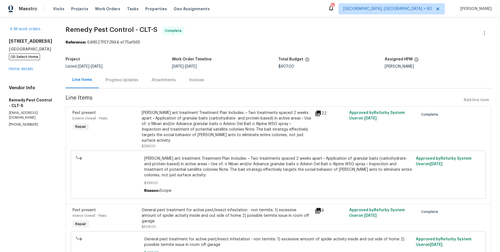
click at [121, 85] on div "Progress Updates" at bounding box center [122, 80] width 46 height 16
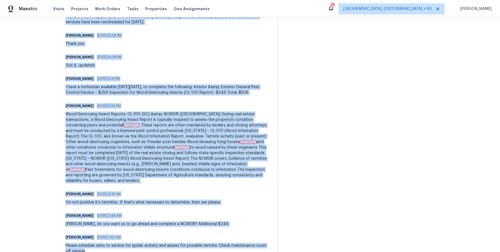
scroll to position [532, 0]
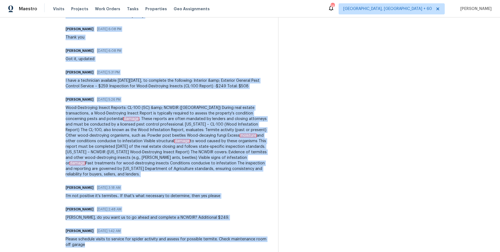
drag, startPoint x: 58, startPoint y: 74, endPoint x: 216, endPoint y: 239, distance: 227.5
copy div "Lorem Ipsum 66/72/1077 51:95 DO Sitamet, conse adi elit sedd Eiusmod 98/37/3276…"
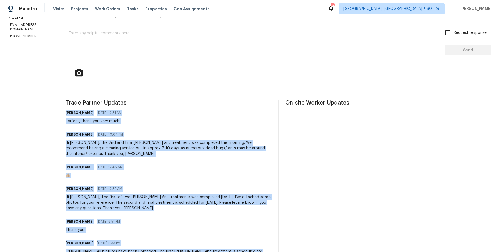
scroll to position [0, 0]
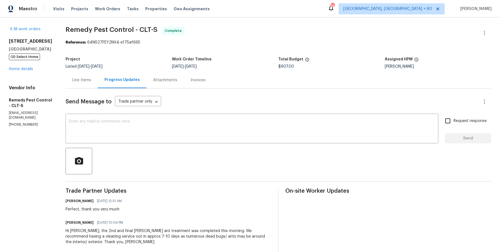
click at [72, 82] on div "Line Items" at bounding box center [81, 80] width 19 height 6
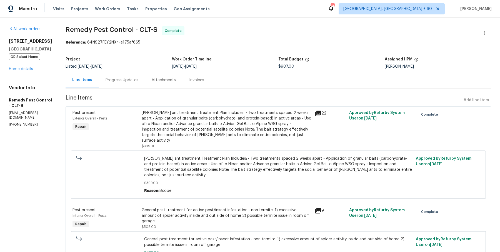
scroll to position [60, 0]
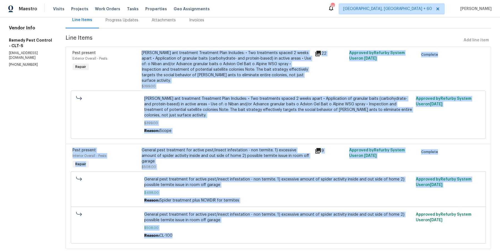
drag, startPoint x: 137, startPoint y: 49, endPoint x: 248, endPoint y: 222, distance: 205.1
click at [248, 222] on div "Pest present Exterior Overall - Pests Repair [PERSON_NAME] ant treatment Treatm…" at bounding box center [277, 148] width 425 height 203
click at [222, 96] on span "[PERSON_NAME] ant treatment Treatment Plan Includes: • Two treatments spaced 2 …" at bounding box center [278, 107] width 268 height 22
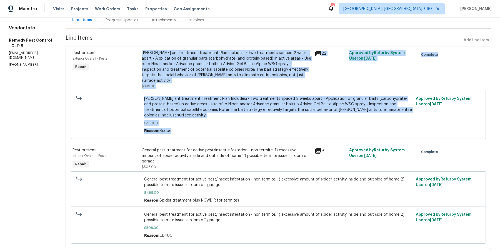
drag, startPoint x: 139, startPoint y: 49, endPoint x: 229, endPoint y: 118, distance: 113.8
click at [229, 118] on div "Pest present Exterior Overall - Pests Repair [PERSON_NAME] ant treatment Treatm…" at bounding box center [277, 95] width 425 height 97
copy div "[PERSON_NAME] ant treatment Treatment Plan Includes: • Two treatments spaced 2 …"
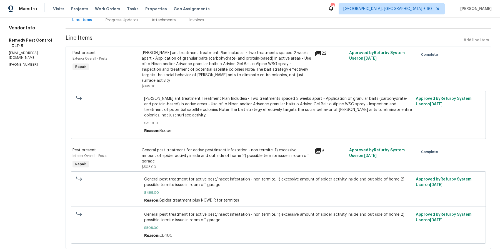
click at [172, 170] on div "General pest treatment for active pest/insect infestation - non termite. 1) exc…" at bounding box center [277, 208] width 411 height 76
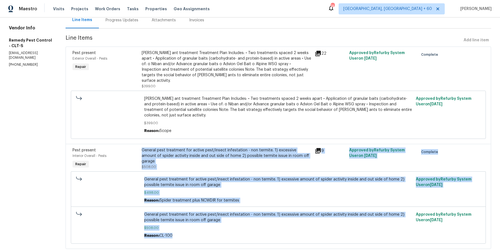
drag, startPoint x: 136, startPoint y: 136, endPoint x: 238, endPoint y: 231, distance: 139.0
click at [238, 231] on div "Pest present Interior Overall - Pests Repair General pest treatment for active …" at bounding box center [277, 196] width 425 height 105
copy div "General pest treatment for active pest/insect infestation - non termite. 1) exc…"
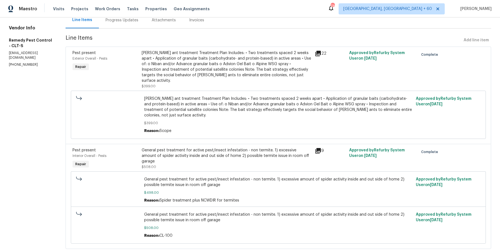
click at [188, 97] on span "[PERSON_NAME] ant treatment Treatment Plan Includes: • Two treatments spaced 2 …" at bounding box center [278, 107] width 268 height 22
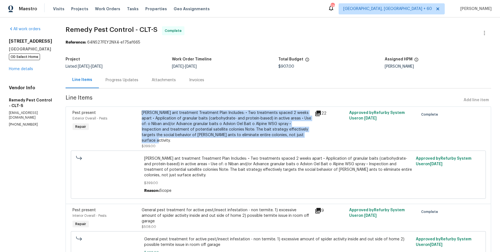
drag, startPoint x: 137, startPoint y: 114, endPoint x: 298, endPoint y: 134, distance: 161.9
click at [298, 134] on div "[PERSON_NAME] ant treatment Treatment Plan Includes: • Two treatments spaced 2 …" at bounding box center [227, 126] width 170 height 33
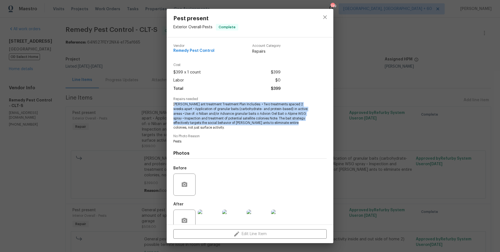
drag, startPoint x: 175, startPoint y: 104, endPoint x: 300, endPoint y: 125, distance: 127.2
click at [300, 125] on span "[PERSON_NAME] ant treatment Treatment Plan Includes: • Two treatments spaced 2 …" at bounding box center [242, 116] width 138 height 28
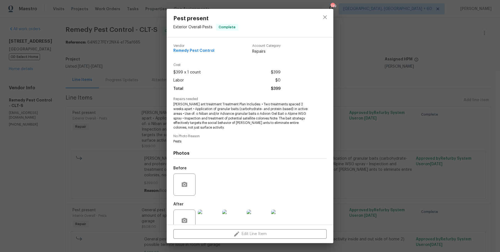
click at [193, 107] on span "[PERSON_NAME] ant treatment Treatment Plan Includes: • Two treatments spaced 2 …" at bounding box center [242, 116] width 138 height 28
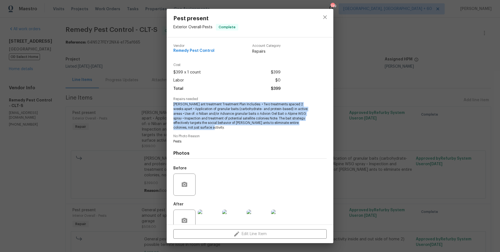
drag, startPoint x: 173, startPoint y: 104, endPoint x: 219, endPoint y: 128, distance: 52.0
click at [219, 128] on div "Vendor Remedy Pest Control Account Category Repairs Cost $399 x 1 count $399 La…" at bounding box center [250, 130] width 167 height 187
copy span "[PERSON_NAME] ant treatment Treatment Plan Includes: • Two treatments spaced 2 …"
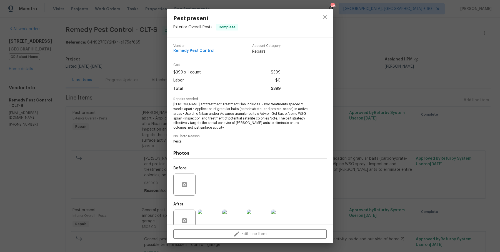
click at [208, 108] on span "[PERSON_NAME] ant treatment Treatment Plan Includes: • Two treatments spaced 2 …" at bounding box center [242, 116] width 138 height 28
click at [160, 141] on div "Pest present Exterior Overall - Pests Complete Vendor Remedy Pest Control Accou…" at bounding box center [250, 126] width 500 height 252
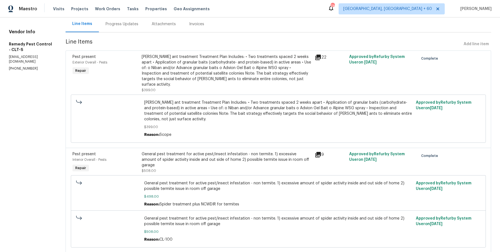
scroll to position [61, 0]
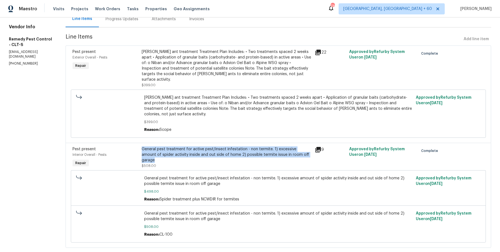
drag, startPoint x: 137, startPoint y: 136, endPoint x: 294, endPoint y: 144, distance: 157.3
click at [294, 147] on div "General pest treatment for active pest/insect infestation - non termite. 1) exc…" at bounding box center [227, 155] width 170 height 17
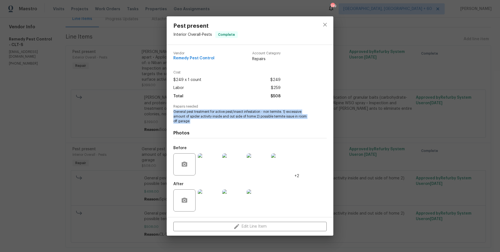
drag, startPoint x: 172, startPoint y: 112, endPoint x: 200, endPoint y: 130, distance: 33.1
click at [200, 130] on div "Vendor Remedy Pest Control Account Category Repairs Cost $249 x 1 count $249 La…" at bounding box center [250, 131] width 167 height 172
copy span "General pest treatment for active pest/insect infestation - non termite. 1) exc…"
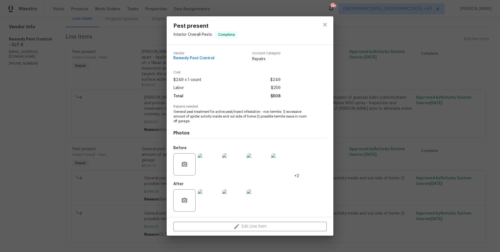
click at [158, 99] on div "Pest present Interior Overall - Pests Complete Vendor Remedy Pest Control Accou…" at bounding box center [250, 126] width 500 height 252
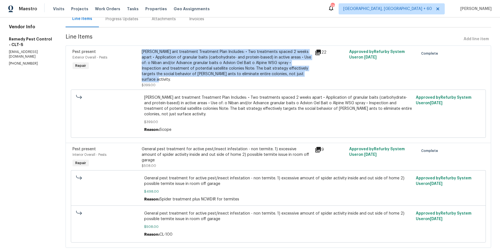
drag, startPoint x: 138, startPoint y: 50, endPoint x: 290, endPoint y: 72, distance: 154.3
click at [290, 72] on div "[PERSON_NAME] ant treatment Treatment Plan Includes: • Two treatments spaced 2 …" at bounding box center [227, 65] width 170 height 33
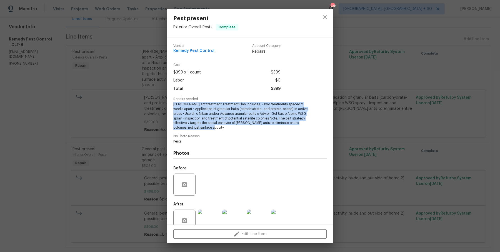
drag, startPoint x: 173, startPoint y: 104, endPoint x: 218, endPoint y: 125, distance: 49.4
click at [218, 125] on span "[PERSON_NAME] ant treatment Treatment Plan Includes: • Two treatments spaced 2 …" at bounding box center [242, 116] width 138 height 28
copy span "[PERSON_NAME] ant treatment Treatment Plan Includes: • Two treatments spaced 2 …"
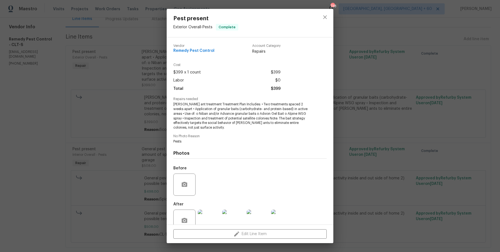
click at [134, 143] on div "Pest present Exterior Overall - Pests Complete Vendor Remedy Pest Control Accou…" at bounding box center [250, 126] width 500 height 252
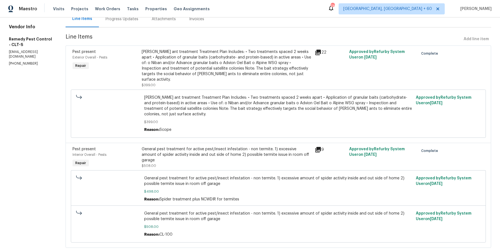
click at [153, 147] on div "General pest treatment for active pest/insect infestation - non termite. 1) exc…" at bounding box center [227, 155] width 170 height 17
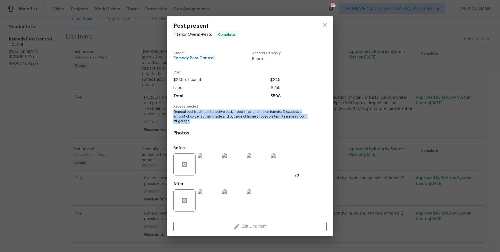
drag, startPoint x: 172, startPoint y: 112, endPoint x: 197, endPoint y: 128, distance: 29.7
click at [198, 128] on div "Vendor Remedy Pest Control Account Category Repairs Cost $249 x 1 count $249 La…" at bounding box center [250, 131] width 167 height 172
copy span "General pest treatment for active pest/insect infestation - non termite. 1) exc…"
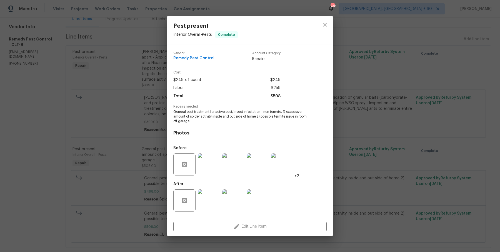
click at [128, 86] on div "Pest present Interior Overall - Pests Complete Vendor Remedy Pest Control Accou…" at bounding box center [250, 126] width 500 height 252
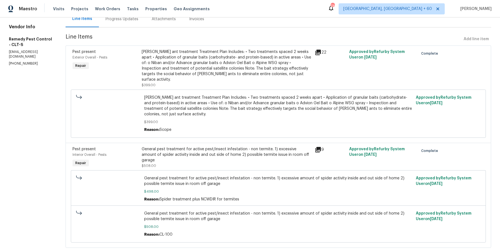
scroll to position [37, 0]
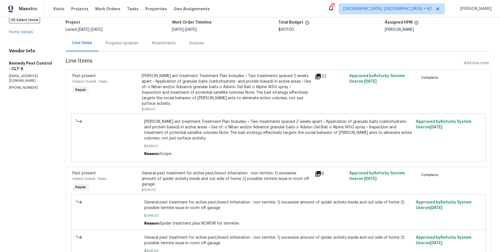
click at [120, 44] on div "Progress Updates" at bounding box center [121, 44] width 33 height 6
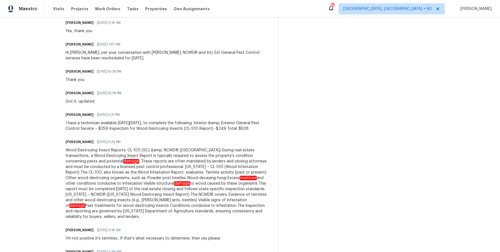
scroll to position [532, 0]
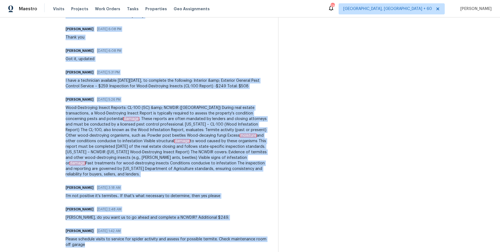
drag, startPoint x: 58, startPoint y: 59, endPoint x: 183, endPoint y: 243, distance: 223.0
copy div "Loremip, dolor sit amet cons Adipisc 81/39/1291 86:51 EL Se Doeiu, tem 1in utl …"
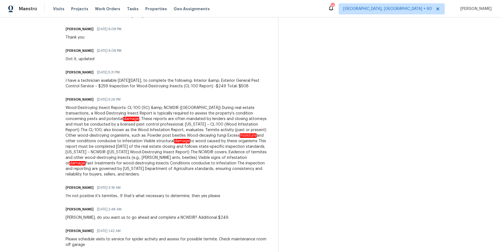
click at [99, 152] on div "Wood-Destroying Insect Reports: CL-100 (SC) &amp; NCWDIR ([GEOGRAPHIC_DATA]) Du…" at bounding box center [168, 141] width 206 height 72
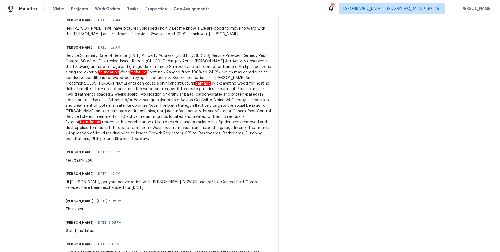
scroll to position [0, 0]
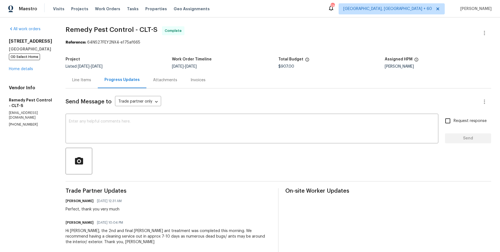
click at [91, 6] on div "Visits Projects Work Orders Tasks Properties Geo Assignments" at bounding box center [134, 8] width 163 height 11
click at [102, 14] on div "Visits Projects Work Orders Tasks Properties Geo Assignments" at bounding box center [134, 8] width 163 height 11
click at [103, 10] on span "Work Orders" at bounding box center [107, 9] width 25 height 6
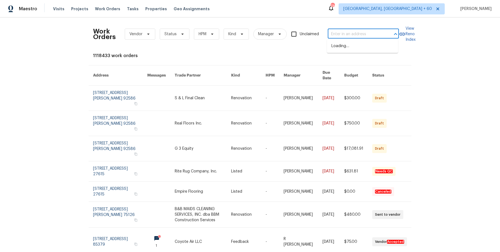
click at [332, 31] on input "text" at bounding box center [355, 34] width 56 height 9
paste input "[STREET_ADDRESS][PERSON_NAME]"
type input "[STREET_ADDRESS][PERSON_NAME]"
click at [348, 48] on li "[STREET_ADDRESS][PERSON_NAME]" at bounding box center [362, 49] width 71 height 15
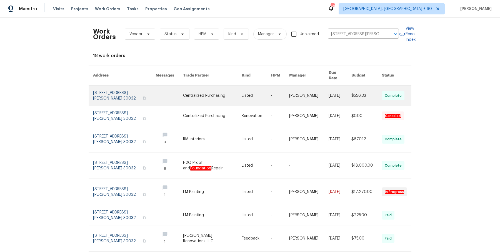
click at [254, 92] on link at bounding box center [255, 96] width 29 height 20
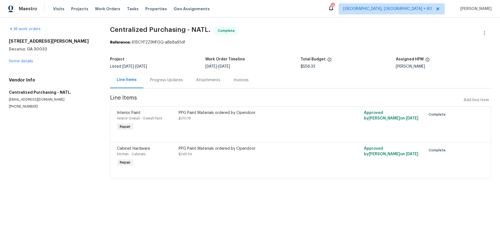
click at [34, 59] on div "[STREET_ADDRESS][PERSON_NAME] Home details" at bounding box center [53, 52] width 88 height 26
click at [28, 59] on link "Home details" at bounding box center [21, 61] width 24 height 4
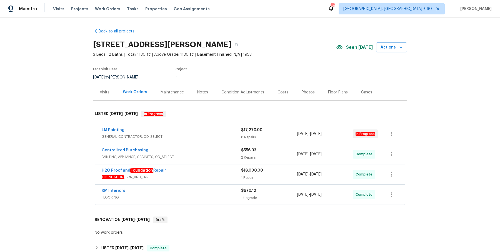
click at [213, 127] on div "LM Painting" at bounding box center [171, 130] width 139 height 7
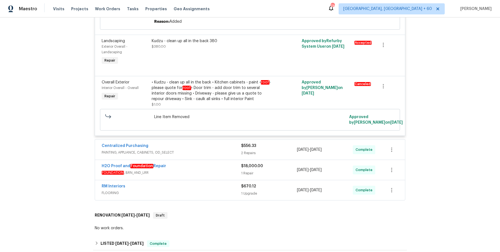
scroll to position [515, 0]
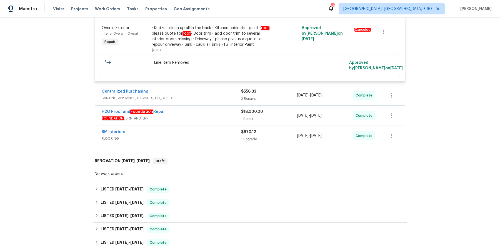
click at [226, 106] on div "H2O Proof and Foundation Repair FOUNDATION , BRN_AND_LRR $18,000.00 1 Repair [D…" at bounding box center [250, 116] width 310 height 20
click at [226, 97] on span "PAINTING, APPLIANCE, CABINETS, OD_SELECT" at bounding box center [171, 98] width 139 height 6
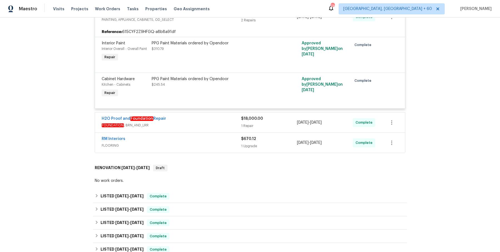
click at [219, 121] on div "H2O Proof and Foundation Repair" at bounding box center [171, 119] width 139 height 7
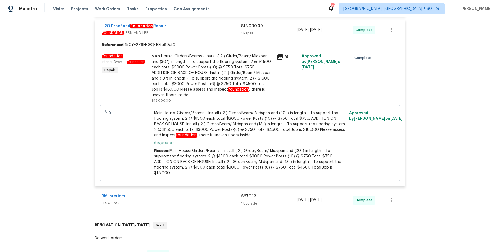
scroll to position [835, 0]
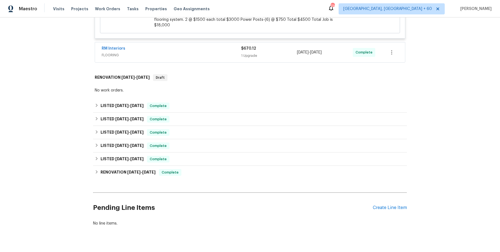
click at [230, 52] on span "FLOORING" at bounding box center [171, 55] width 139 height 6
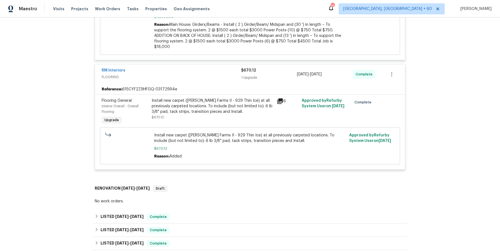
scroll to position [924, 0]
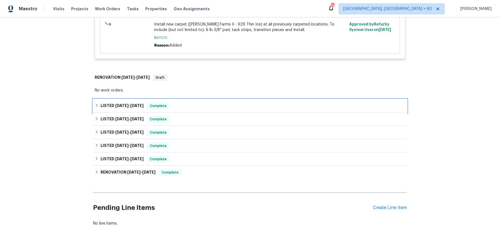
click at [205, 103] on div "LISTED [DATE] - [DATE] Complete" at bounding box center [250, 106] width 310 height 7
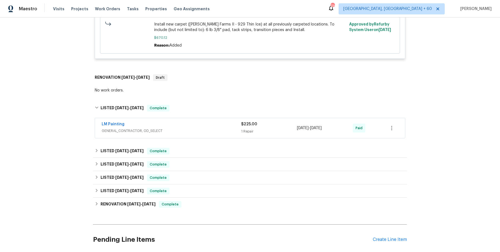
click at [202, 122] on div "LM Painting" at bounding box center [171, 125] width 139 height 7
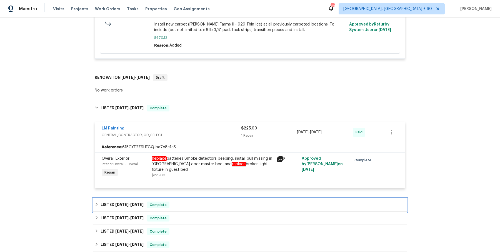
click at [190, 202] on div "LISTED [DATE] - [DATE] Complete" at bounding box center [250, 205] width 310 height 7
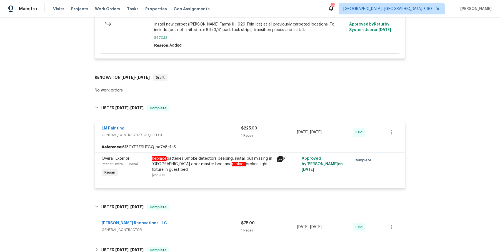
click at [187, 221] on div "[PERSON_NAME] Renovations LLC" at bounding box center [171, 224] width 139 height 7
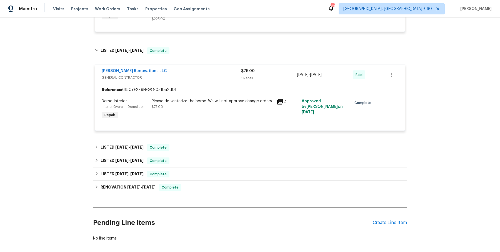
scroll to position [1096, 0]
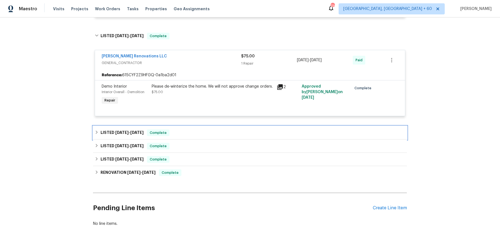
click at [170, 130] on div "LISTED [DATE] - [DATE] Complete" at bounding box center [250, 133] width 310 height 7
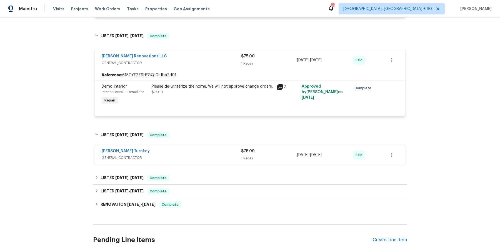
click at [186, 148] on div "[PERSON_NAME] Turnkey" at bounding box center [171, 151] width 139 height 7
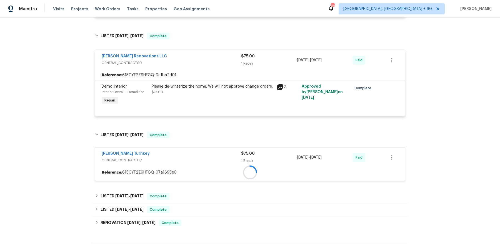
scroll to position [1149, 0]
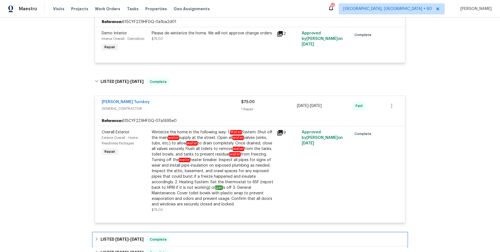
click at [176, 236] on div "LISTED [DATE] - [DATE] Complete" at bounding box center [250, 239] width 310 height 7
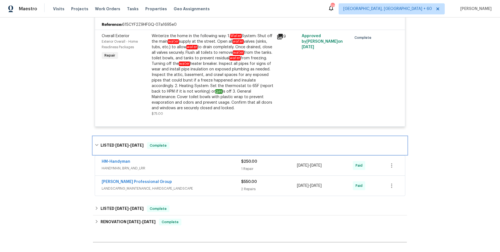
scroll to position [1245, 0]
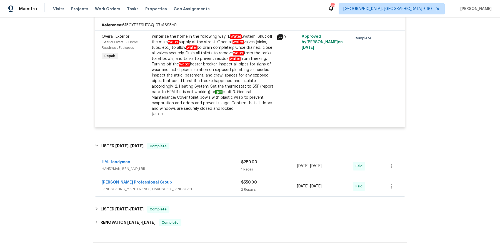
click at [210, 156] on div "HM-Handyman HANDYMAN, BRN_AND_LRR $250.00 1 Repair [DATE] - [DATE] Paid" at bounding box center [250, 166] width 310 height 20
click at [208, 160] on div "HM-Handyman HANDYMAN, BRN_AND_LRR" at bounding box center [171, 166] width 139 height 13
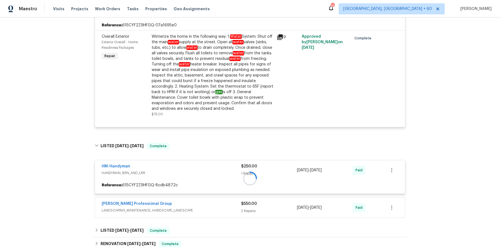
scroll to position [1315, 0]
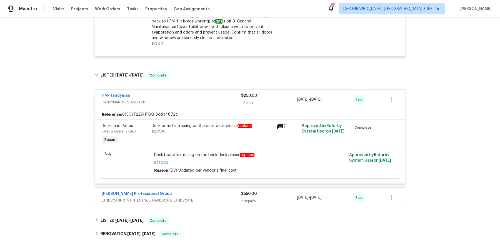
click at [204, 191] on div "[PERSON_NAME] Professional Group LANDSCAPING_MAINTENANCE, HARDSCAPE_LANDSCAPE" at bounding box center [171, 197] width 139 height 13
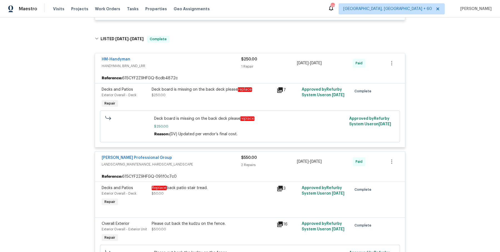
scroll to position [1491, 0]
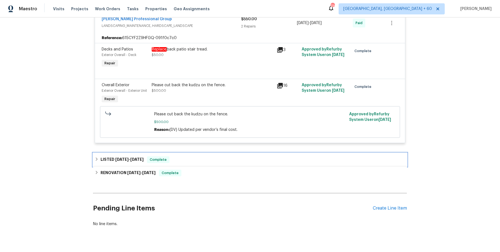
click at [208, 153] on div "LISTED [DATE] - [DATE] Complete" at bounding box center [250, 159] width 314 height 13
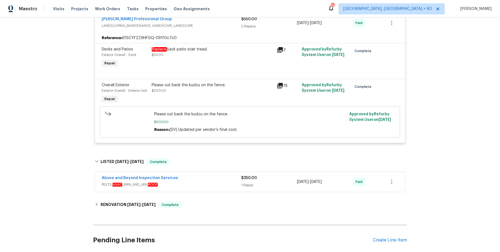
click at [201, 182] on span "PESTS, HVAC , BRN_AND_LRR, ROOF" at bounding box center [171, 185] width 139 height 6
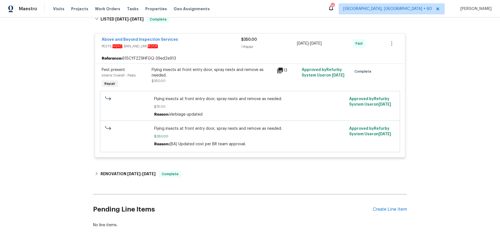
scroll to position [1631, 0]
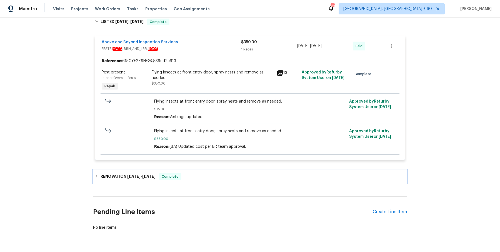
click at [192, 170] on div "RENOVATION [DATE] - [DATE] Complete" at bounding box center [250, 176] width 314 height 13
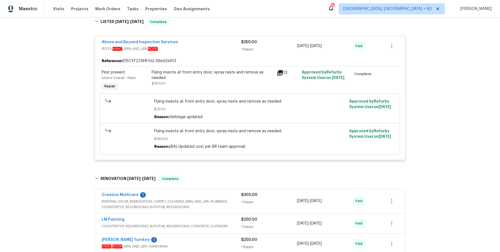
click at [205, 192] on div "Creative Multicare 1" at bounding box center [171, 195] width 139 height 7
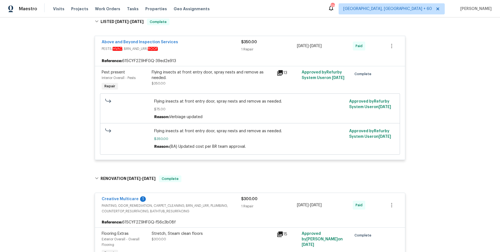
scroll to position [1834, 0]
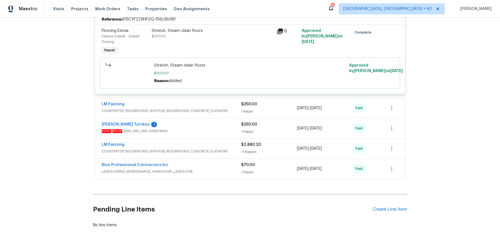
click at [223, 102] on div "LM Painting" at bounding box center [171, 105] width 139 height 7
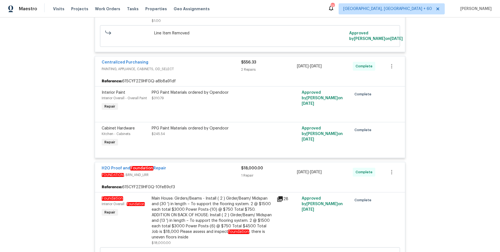
scroll to position [0, 0]
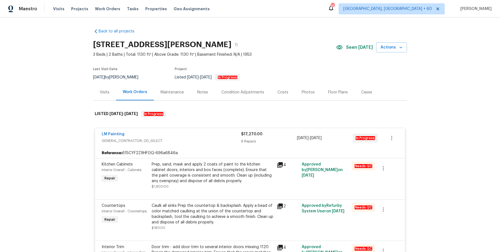
click at [235, 43] on div "[STREET_ADDRESS][PERSON_NAME]" at bounding box center [214, 44] width 243 height 14
click at [235, 43] on icon "button" at bounding box center [236, 44] width 3 height 3
click at [109, 8] on span "Work Orders" at bounding box center [107, 9] width 25 height 6
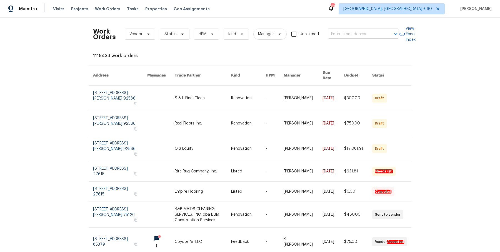
click at [369, 31] on input "text" at bounding box center [355, 34] width 56 height 9
paste input "2007 [PERSON_NAME] [PERSON_NAME], VA 20164"
type input "2007 [PERSON_NAME] [PERSON_NAME], VA 20164"
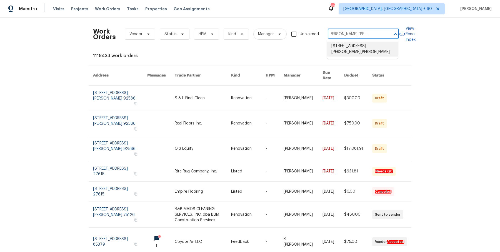
click at [372, 43] on li "[STREET_ADDRESS][PERSON_NAME][PERSON_NAME]" at bounding box center [362, 49] width 71 height 15
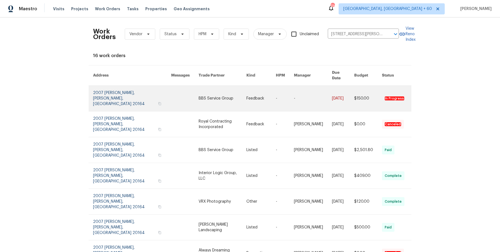
click at [310, 99] on link at bounding box center [313, 99] width 38 height 26
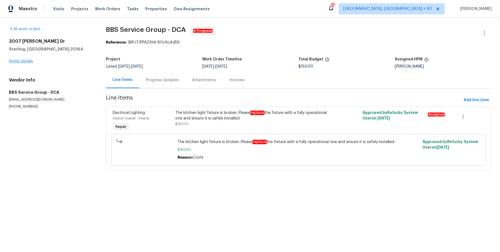
click at [21, 63] on div "[STREET_ADDRESS][PERSON_NAME][PERSON_NAME] Home details" at bounding box center [51, 52] width 84 height 26
click at [21, 63] on link "Home details" at bounding box center [21, 61] width 24 height 4
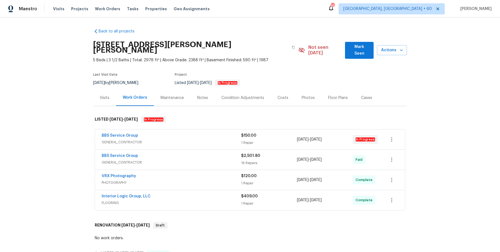
click at [160, 140] on span "GENERAL_CONTRACTOR" at bounding box center [171, 143] width 139 height 6
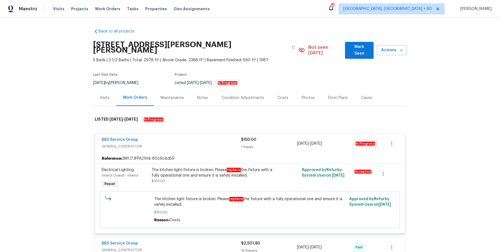
scroll to position [187, 0]
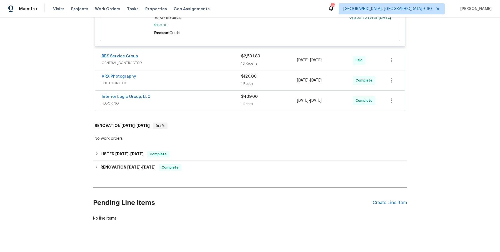
click at [219, 60] on span "GENERAL_CONTRACTOR" at bounding box center [171, 63] width 139 height 6
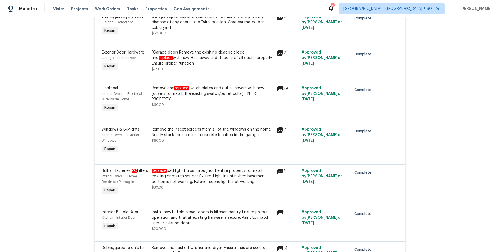
scroll to position [866, 0]
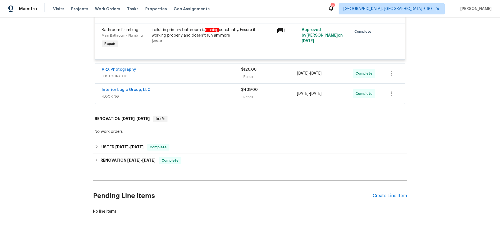
click at [210, 77] on span "PHOTOGRAPHY" at bounding box center [171, 77] width 139 height 6
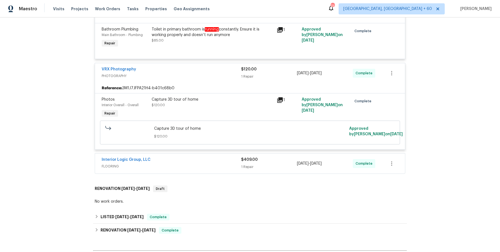
click at [208, 162] on div "Interior Logic Group, LLC" at bounding box center [171, 160] width 139 height 7
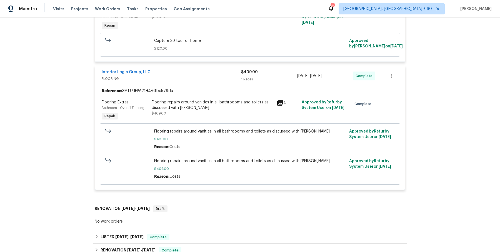
scroll to position [1044, 0]
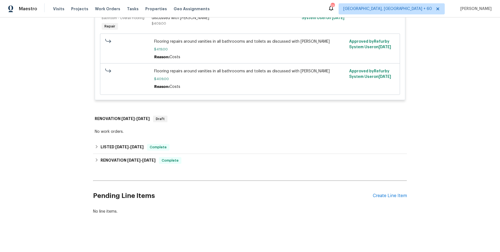
click at [184, 149] on div "LISTED [DATE] - [DATE] Complete" at bounding box center [250, 147] width 310 height 7
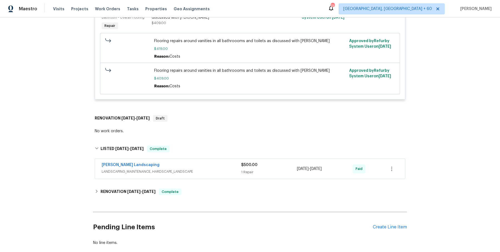
click at [189, 175] on span "LANDSCAPING_MAINTENANCE, HARDSCAPE_LANDSCAPE" at bounding box center [171, 172] width 139 height 6
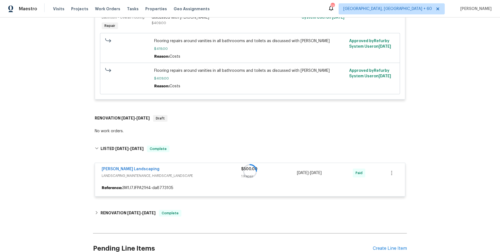
scroll to position [1097, 0]
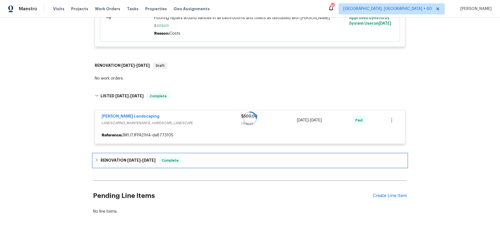
click at [185, 155] on div "RENOVATION [DATE] - [DATE] Complete" at bounding box center [250, 160] width 314 height 13
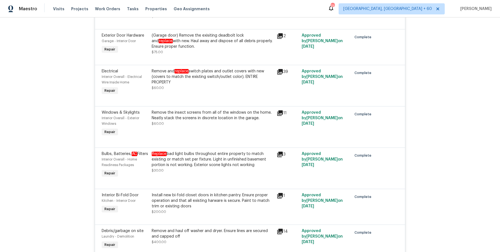
scroll to position [0, 0]
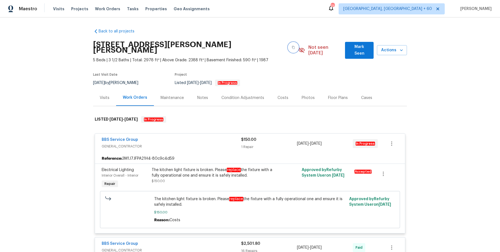
click at [288, 49] on button "button" at bounding box center [293, 47] width 10 height 10
